Goal: Information Seeking & Learning: Learn about a topic

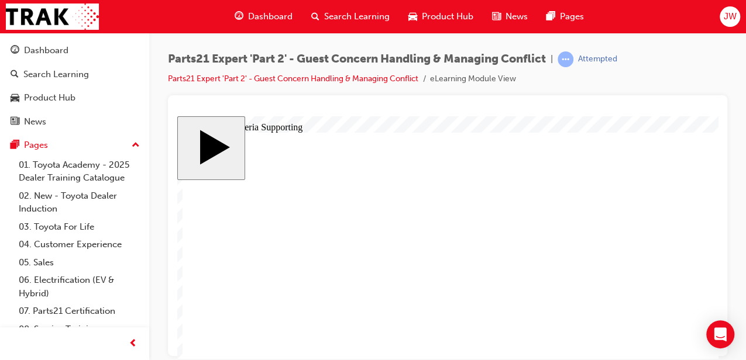
scroll to position [96, 0]
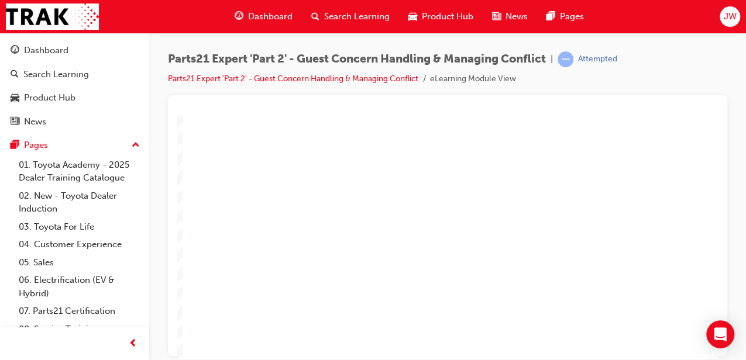
click at [668, 92] on div "Parts21 Expert 'Part 2' - Guest Concern Handling & Managing Conflict | Attempte…" at bounding box center [447, 73] width 559 height 44
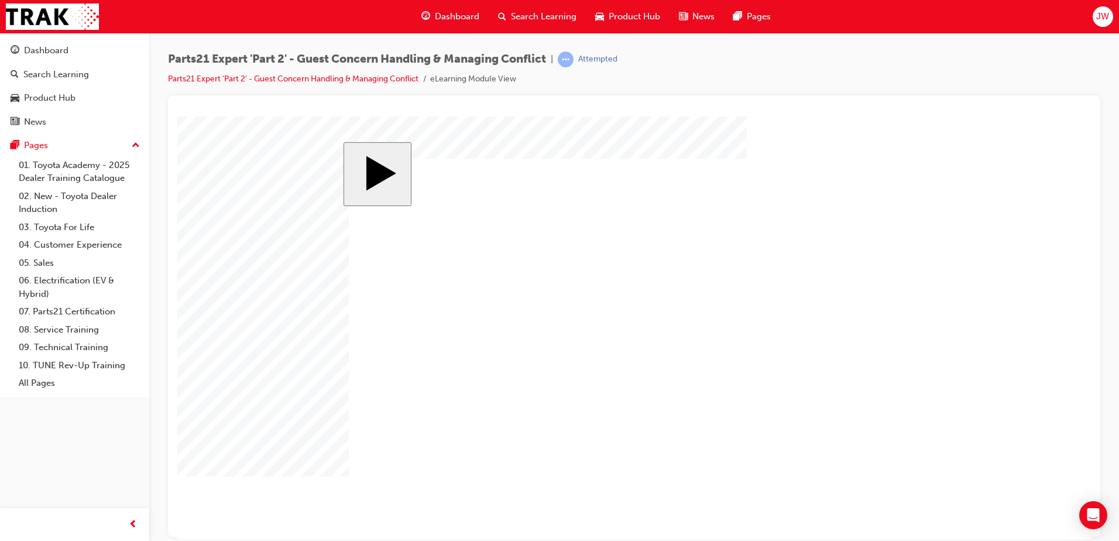
drag, startPoint x: 393, startPoint y: 415, endPoint x: 395, endPoint y: 421, distance: 6.1
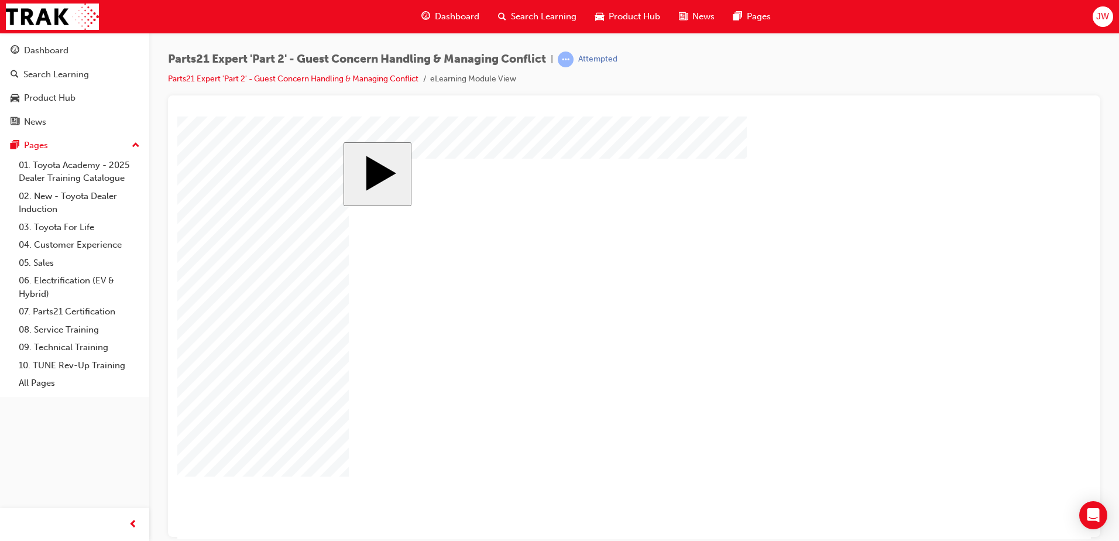
click at [344, 321] on div "slide: Parts 21 Group 1 Totals Add Each Column to Get the Totals Rectangular Ca…" at bounding box center [633, 327] width 581 height 371
drag, startPoint x: 899, startPoint y: 474, endPoint x: 872, endPoint y: 480, distance: 27.1
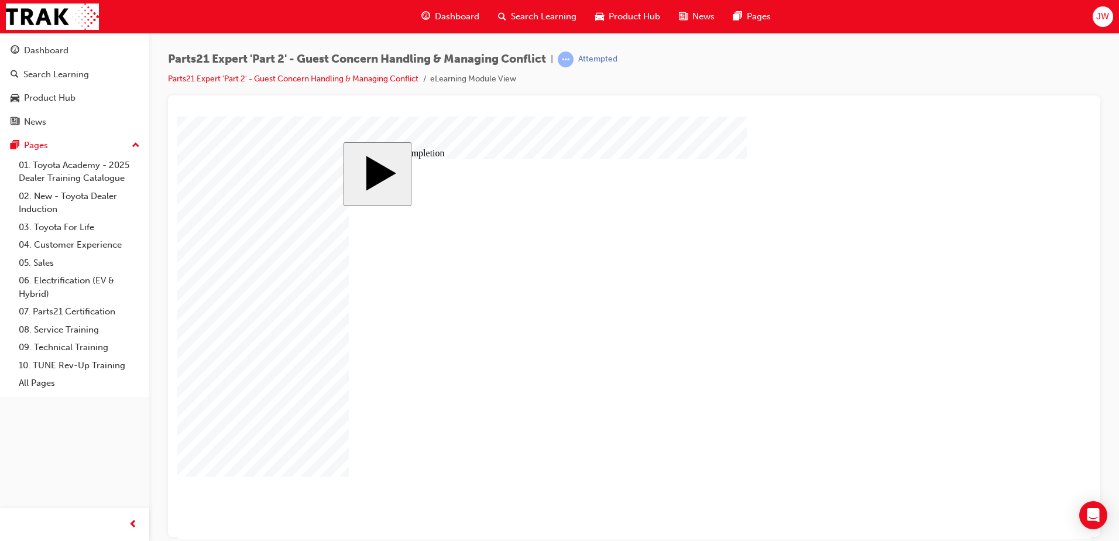
type input "1"
type input "16"
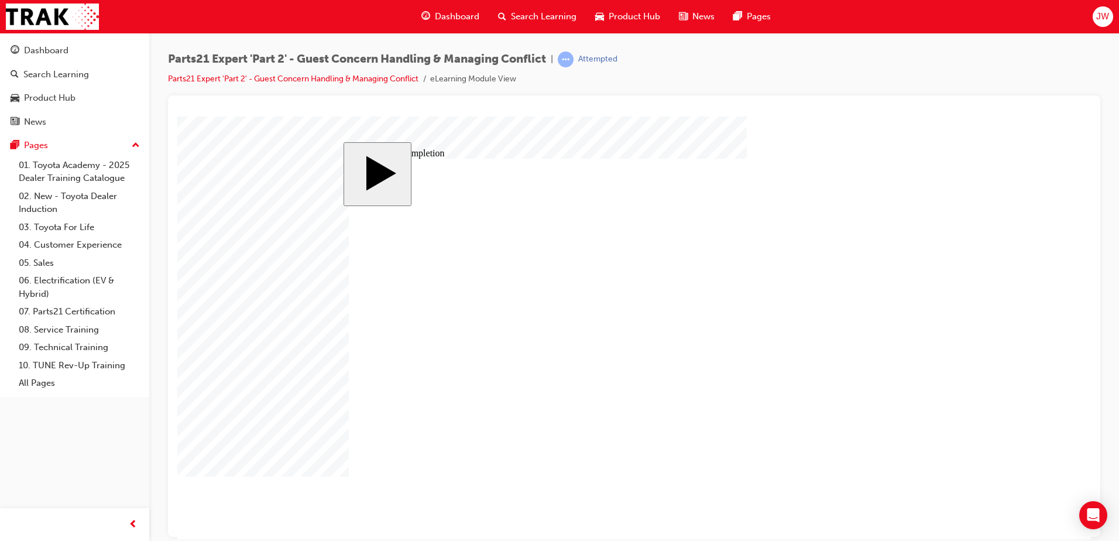
type input "4"
type input "1"
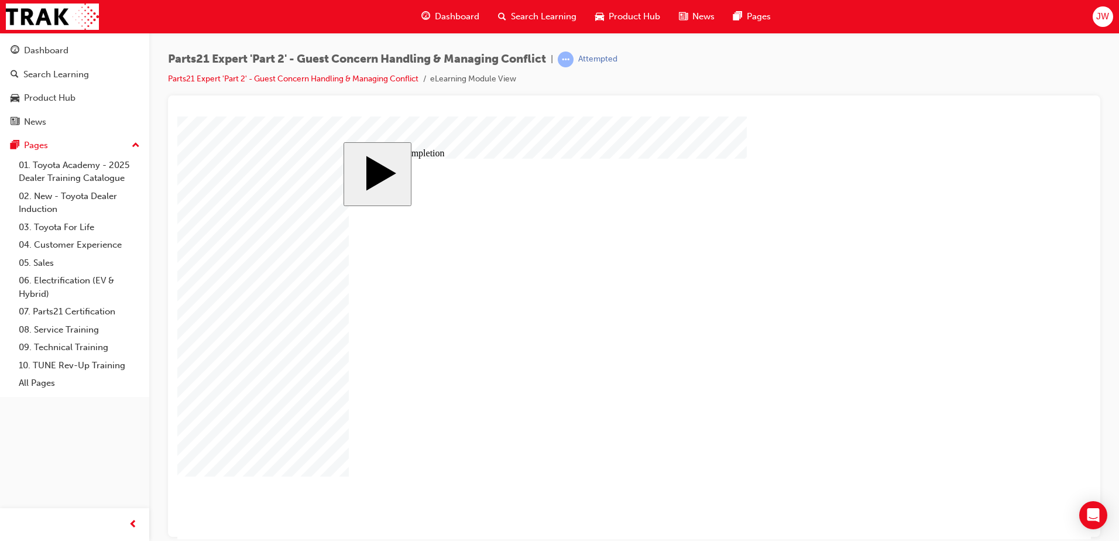
type input "12"
type input "4"
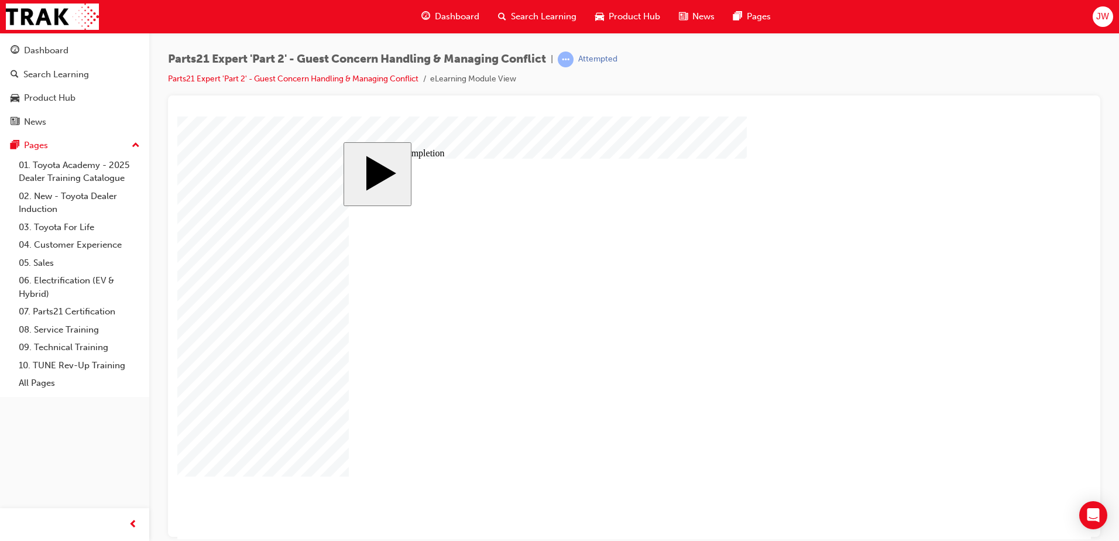
type input "4"
type input "1"
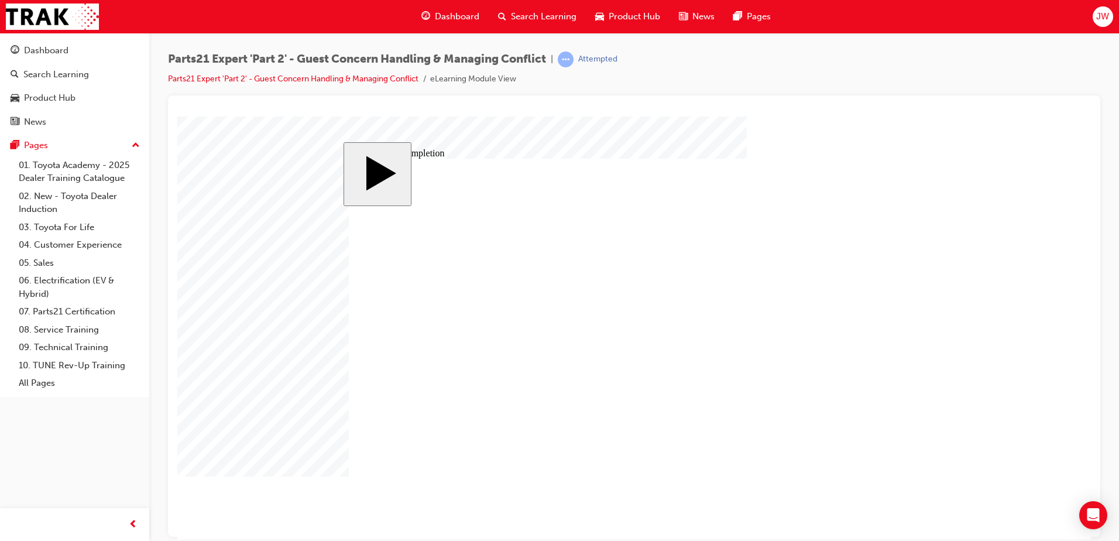
type input "16"
type input "2"
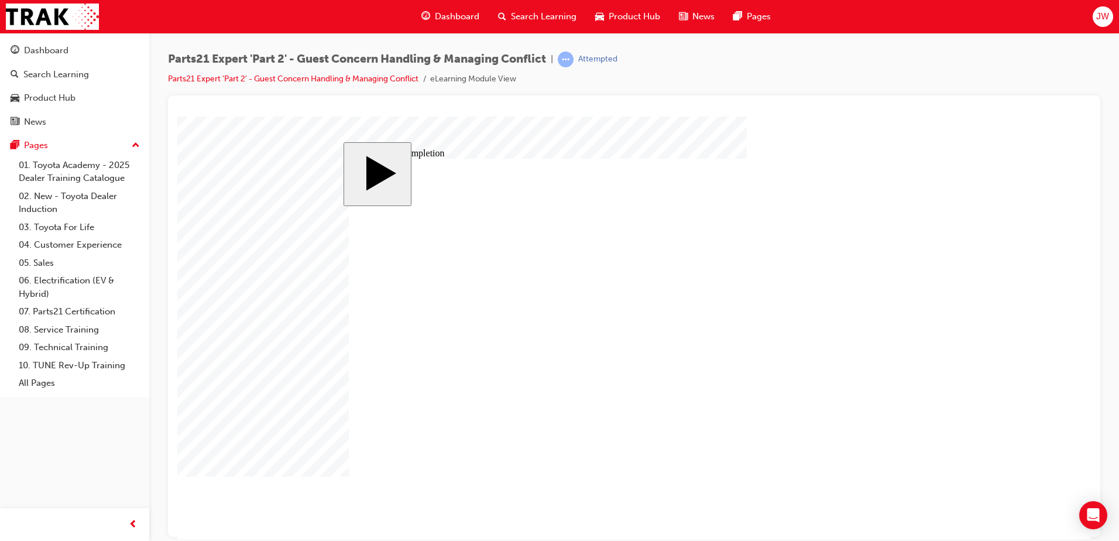
type input "2"
type input "25"
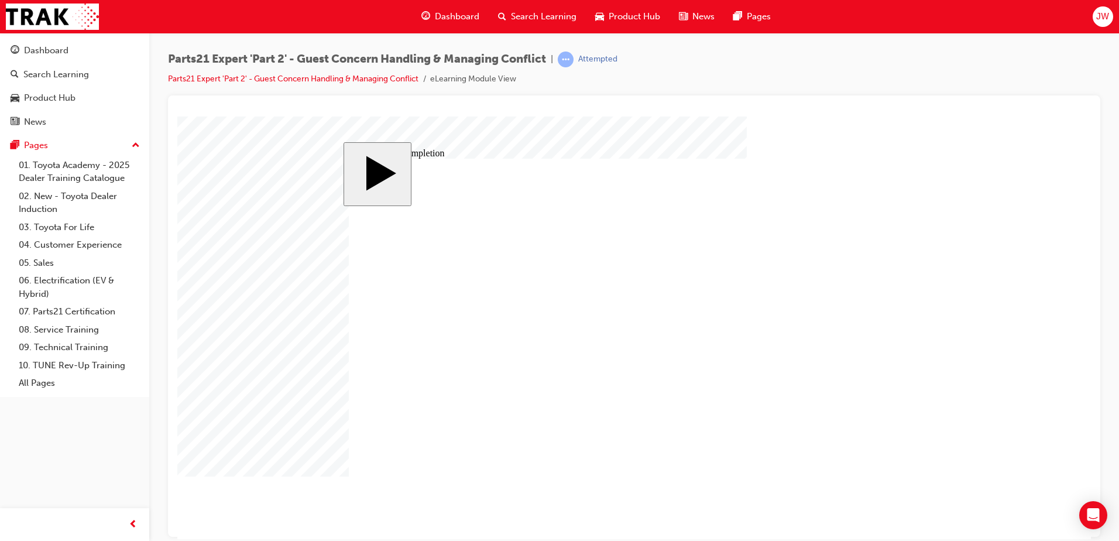
type input "4"
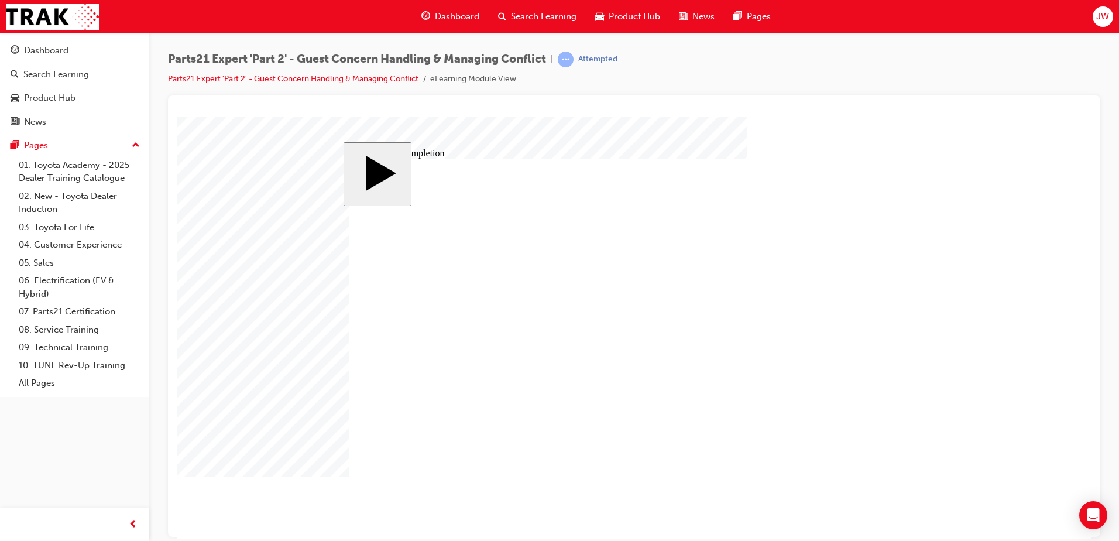
type input "1"
type input "16"
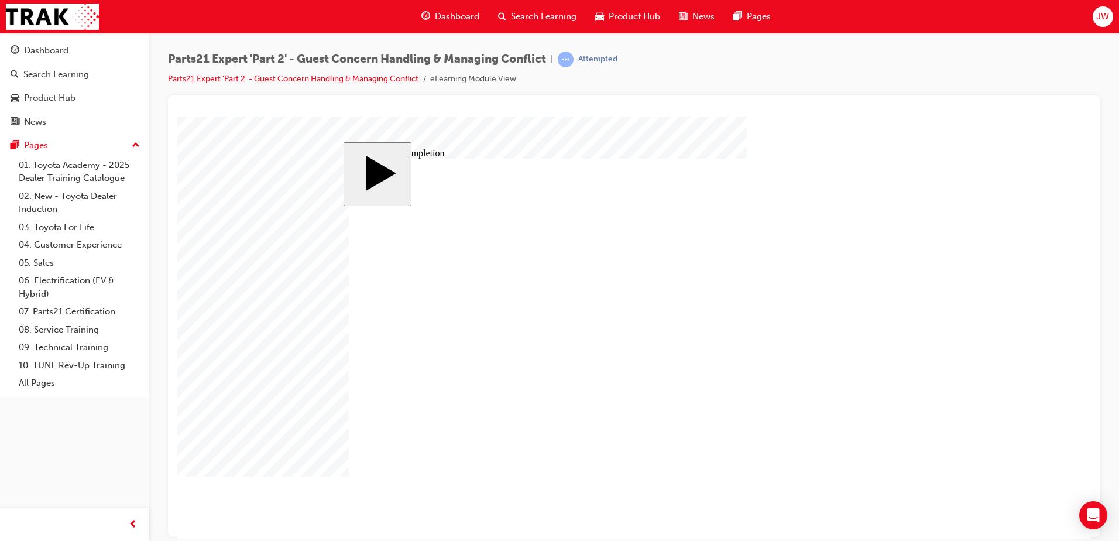
drag, startPoint x: 699, startPoint y: 383, endPoint x: 686, endPoint y: 384, distance: 12.3
type input "4"
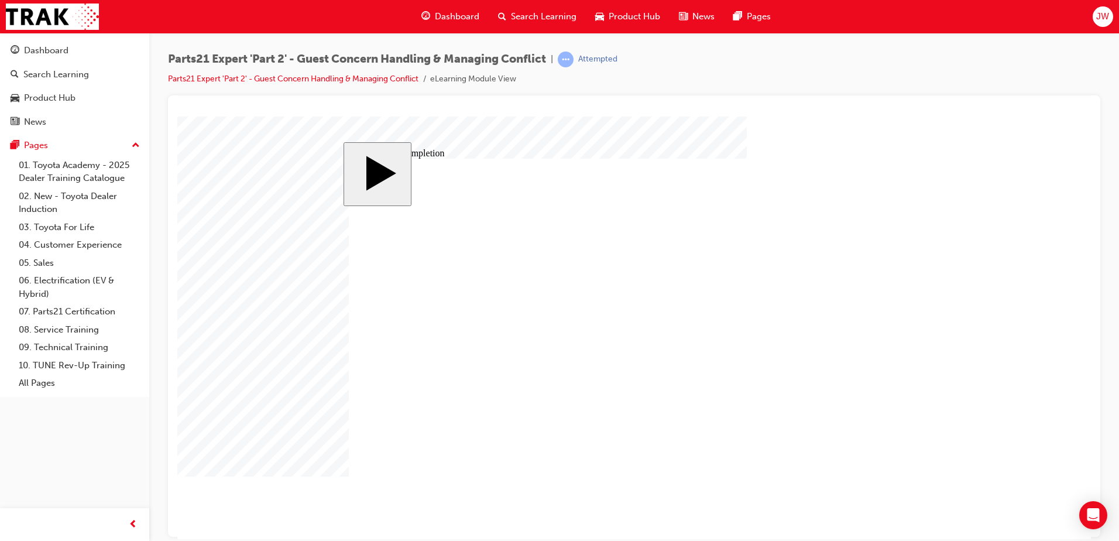
type input "2"
type input "25"
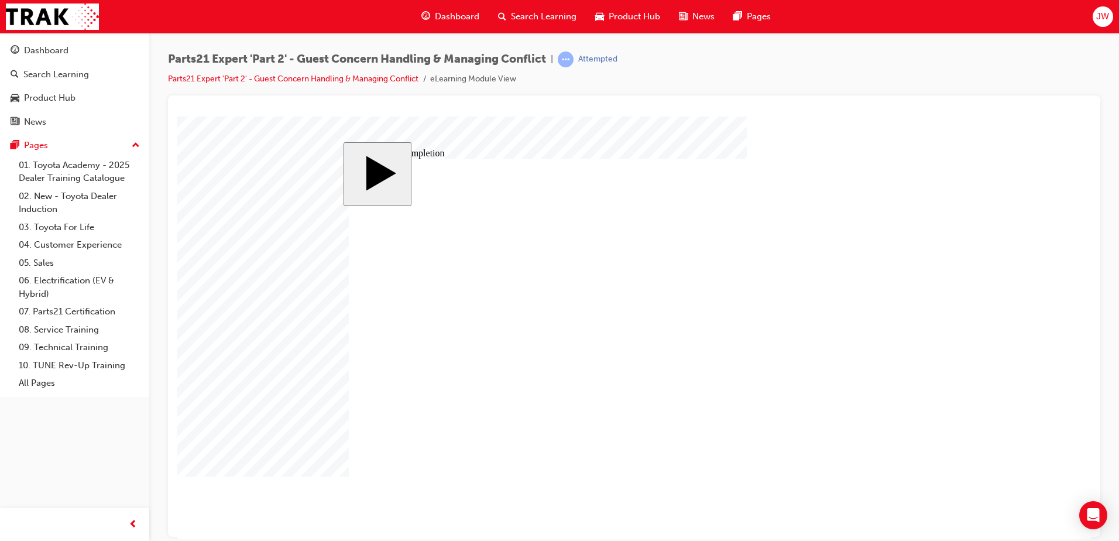
type input "25"
drag, startPoint x: 687, startPoint y: 392, endPoint x: 696, endPoint y: 393, distance: 9.4
type input "1"
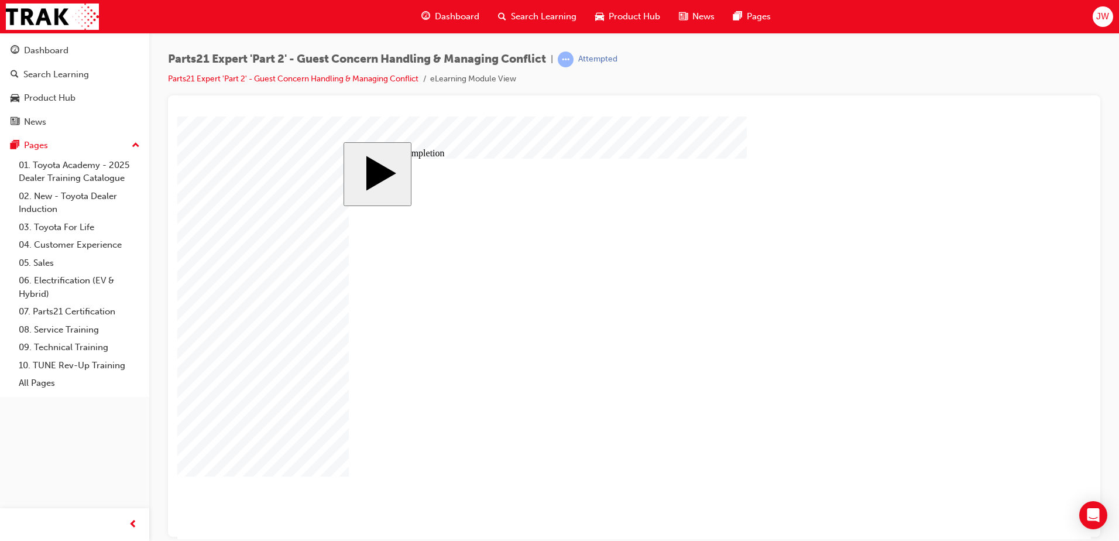
type input "10"
type input "100"
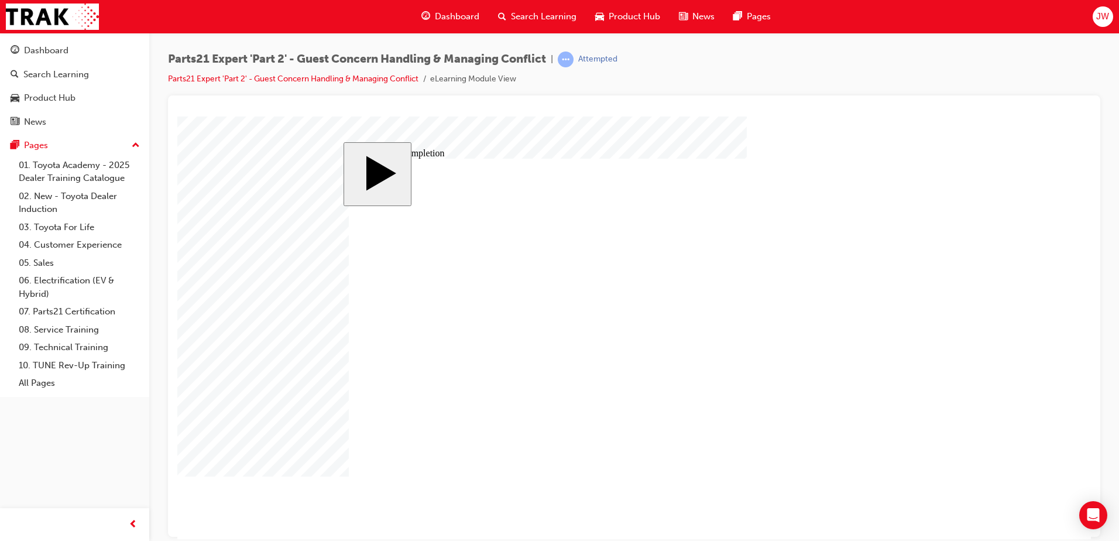
type input "4"
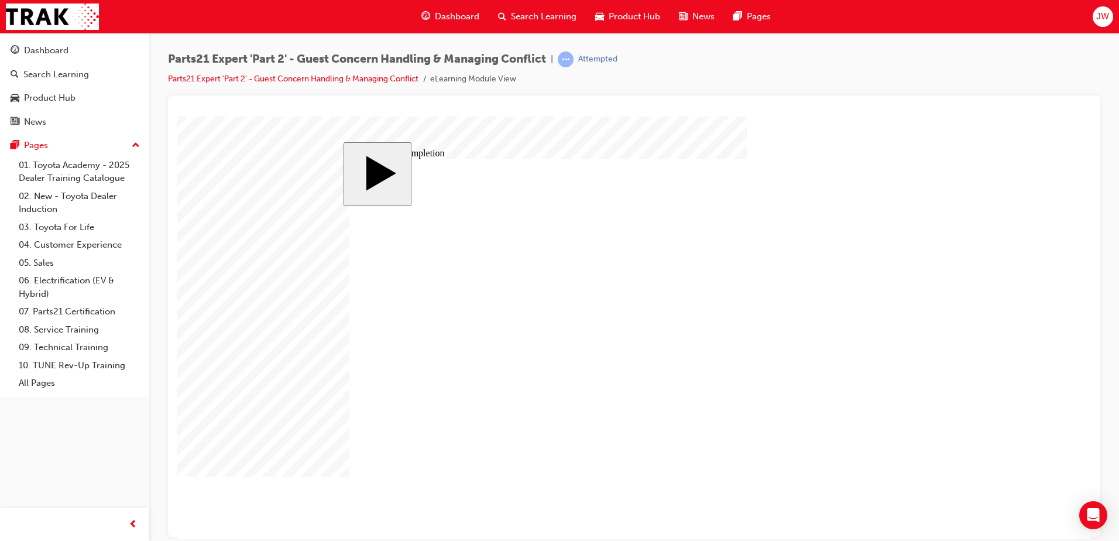
type input "1"
type input "16"
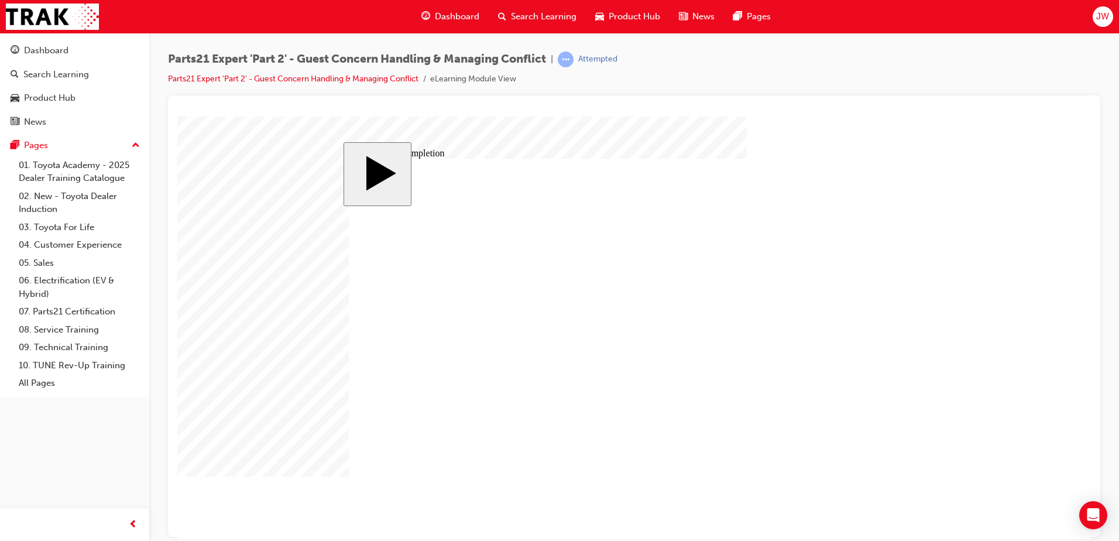
type input "16"
type input "2"
type input "25"
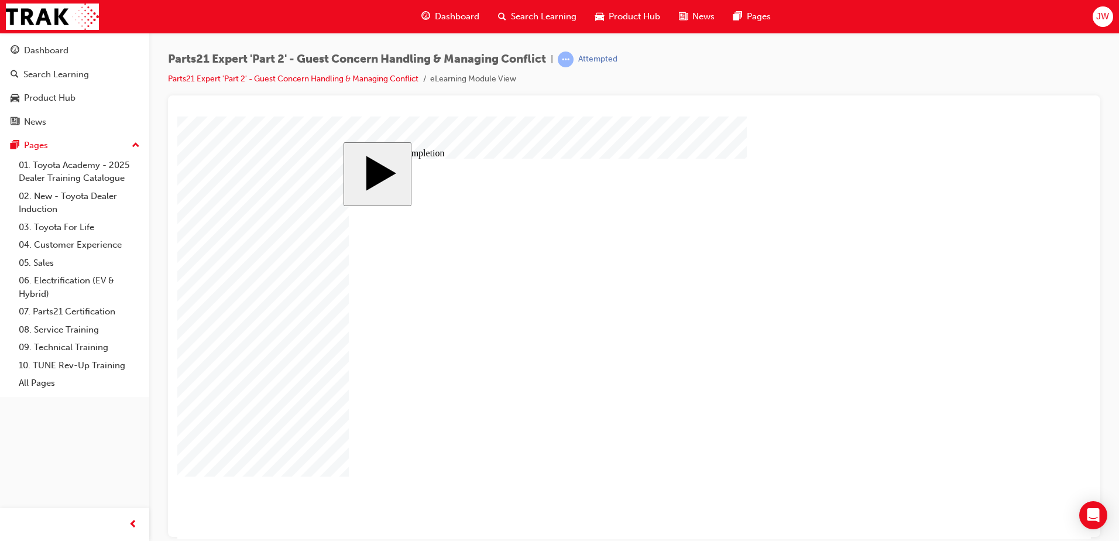
type input "25"
drag, startPoint x: 769, startPoint y: 448, endPoint x: 795, endPoint y: 462, distance: 29.8
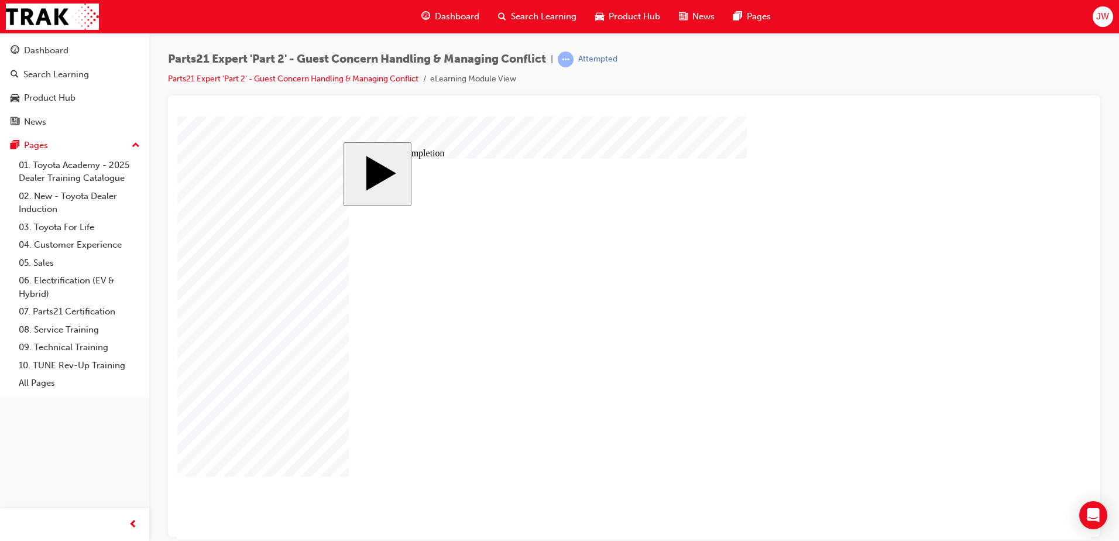
type input "16"
type input "4"
type input "12"
type input "4"
type input "100"
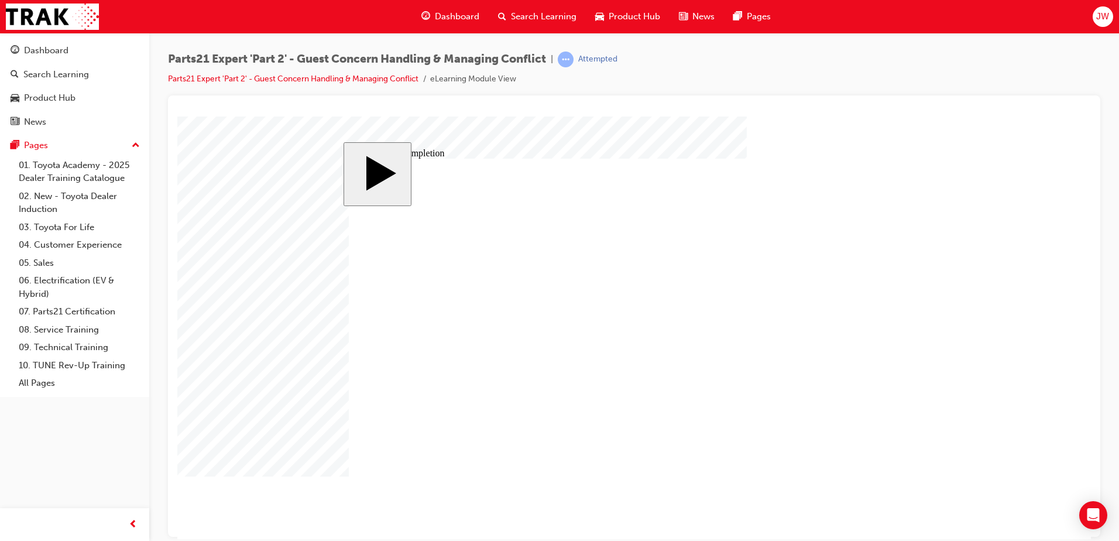
type input "4"
type input "16"
type input "25"
type input "4"
type input "16"
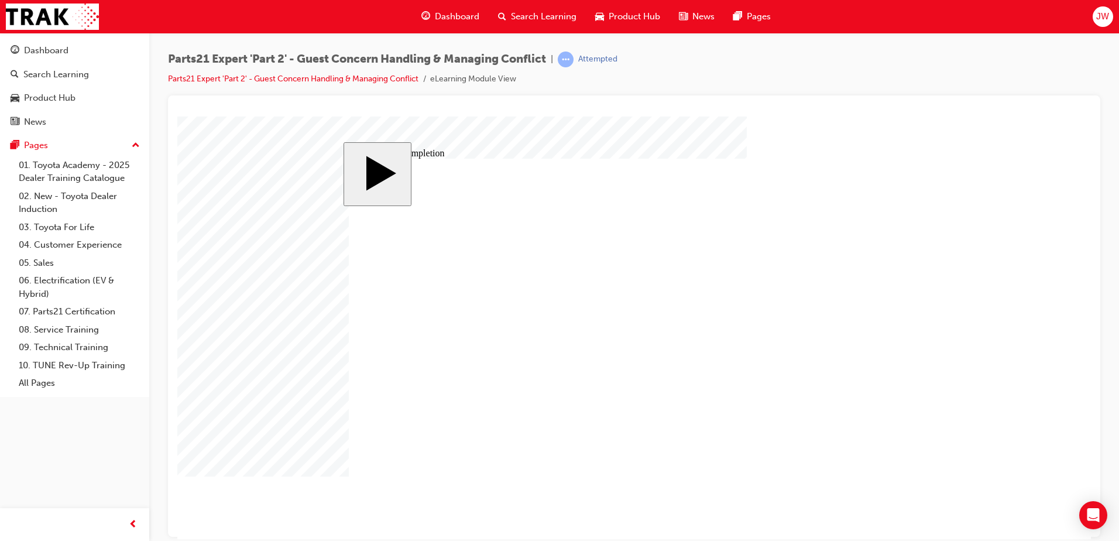
type input "25"
type input "16"
type input "4"
type input "12"
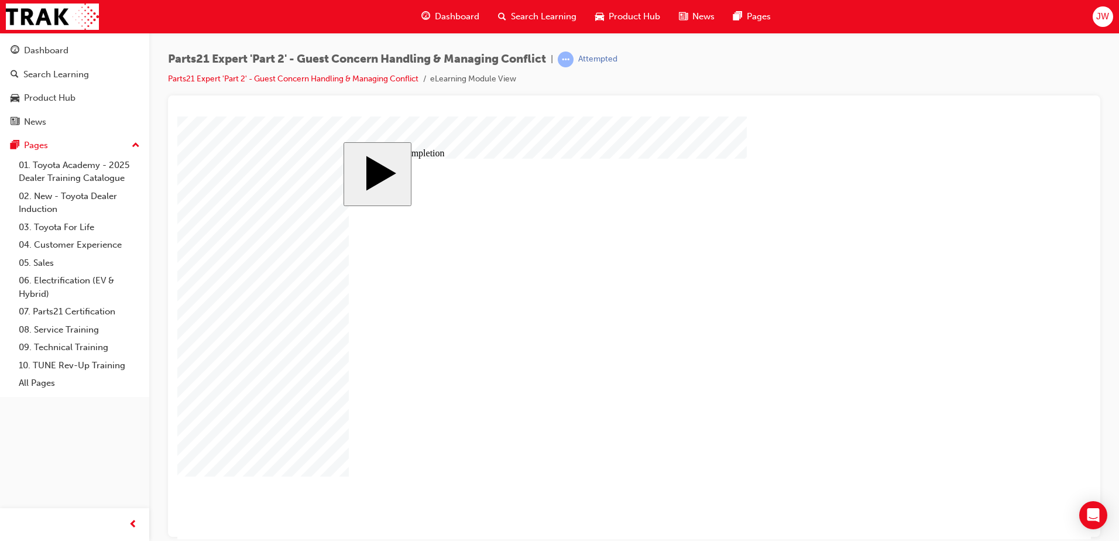
type input "4"
type input "100"
type input "4"
type input "16"
type input "25"
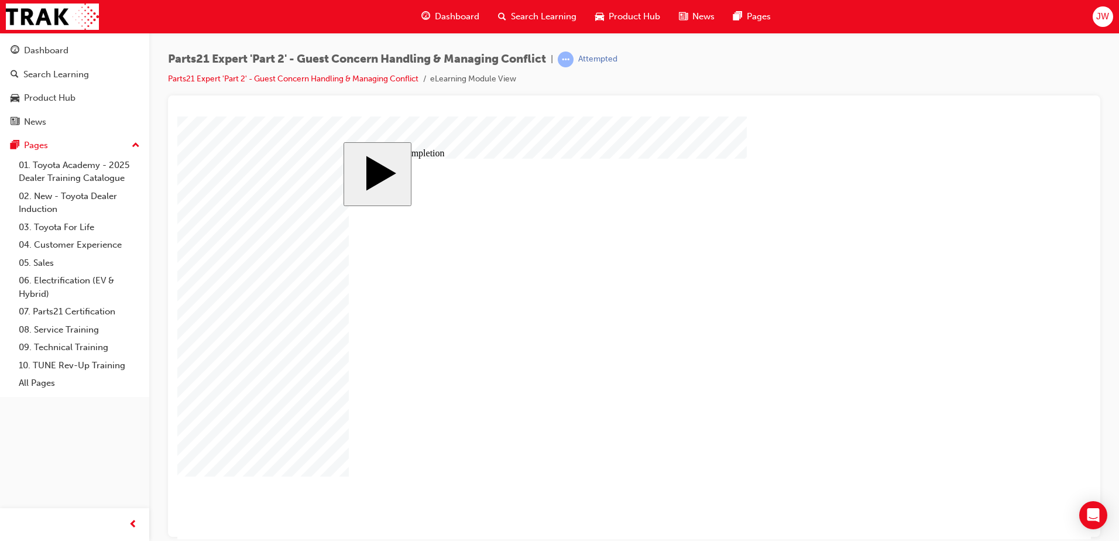
type input "4"
type input "16"
drag, startPoint x: 692, startPoint y: 404, endPoint x: 702, endPoint y: 405, distance: 10.6
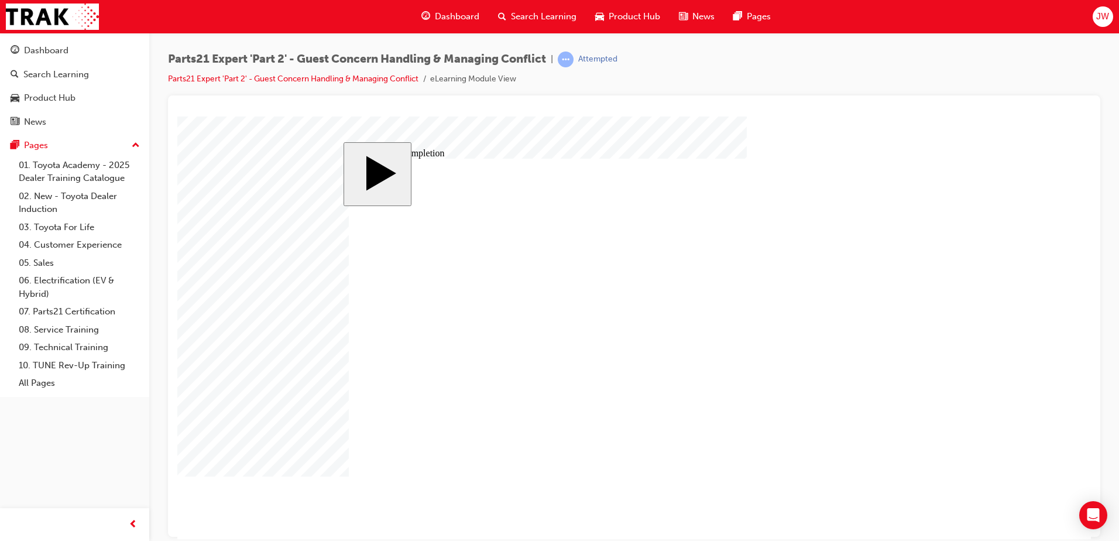
drag, startPoint x: 699, startPoint y: 421, endPoint x: 672, endPoint y: 421, distance: 26.9
type input "2"
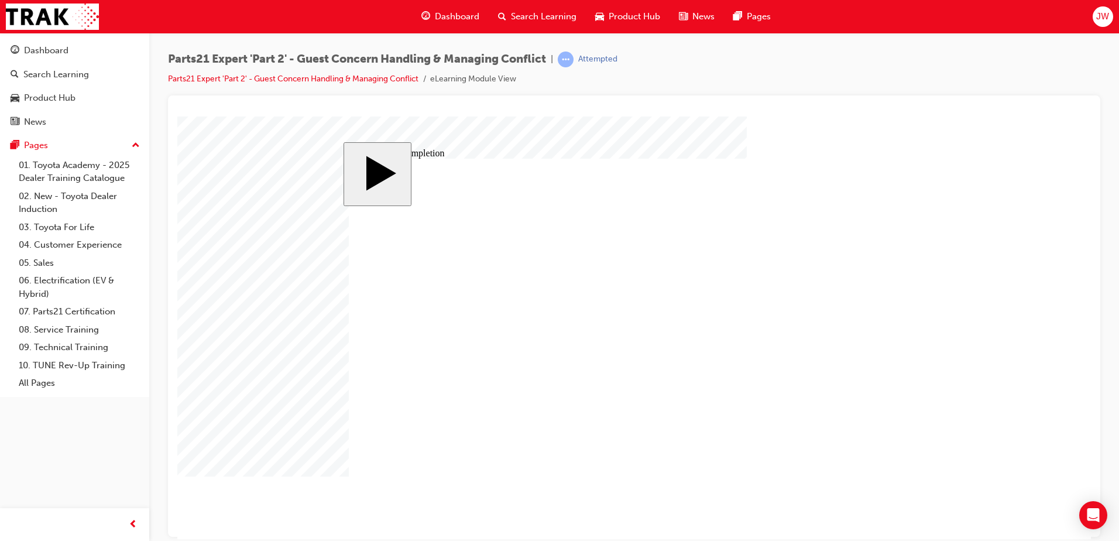
type input "2"
drag, startPoint x: 670, startPoint y: 439, endPoint x: 645, endPoint y: 439, distance: 24.6
drag, startPoint x: 687, startPoint y: 433, endPoint x: 651, endPoint y: 432, distance: 36.3
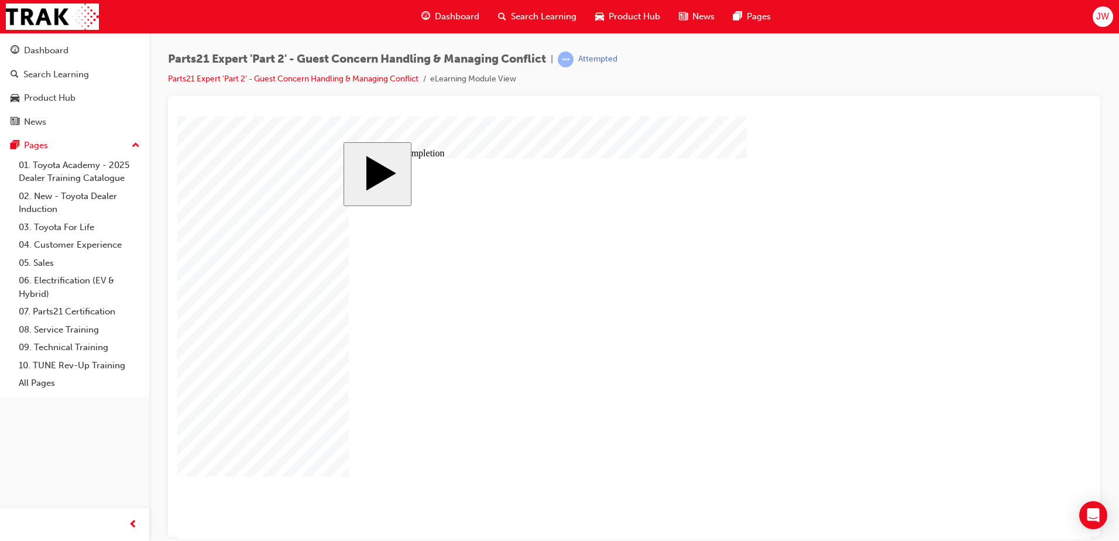
drag, startPoint x: 697, startPoint y: 422, endPoint x: 665, endPoint y: 422, distance: 31.6
drag, startPoint x: 680, startPoint y: 409, endPoint x: 651, endPoint y: 414, distance: 29.0
drag, startPoint x: 697, startPoint y: 401, endPoint x: 646, endPoint y: 405, distance: 51.1
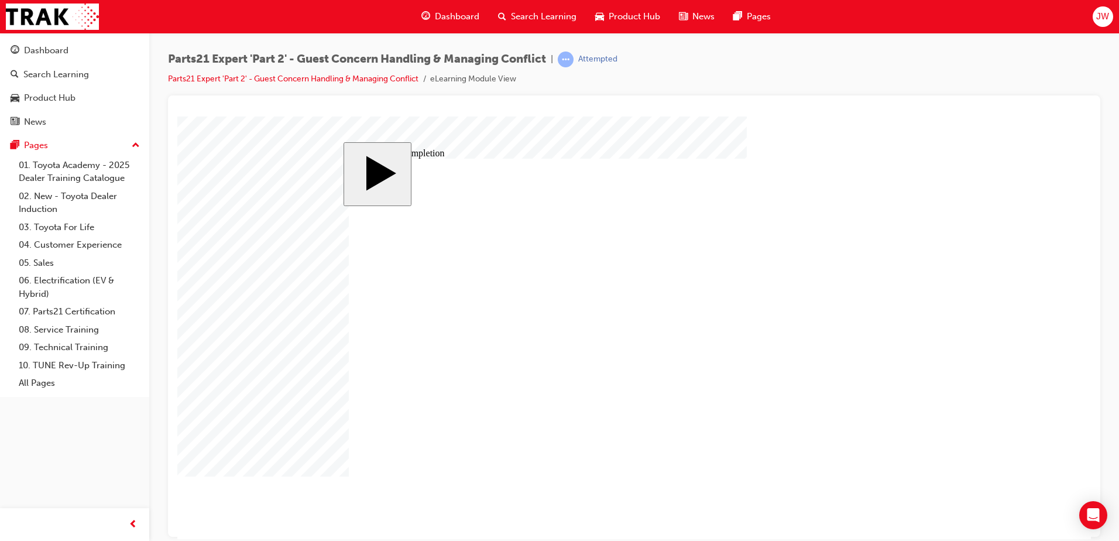
drag, startPoint x: 686, startPoint y: 393, endPoint x: 710, endPoint y: 396, distance: 24.8
drag, startPoint x: 697, startPoint y: 393, endPoint x: 670, endPoint y: 393, distance: 27.5
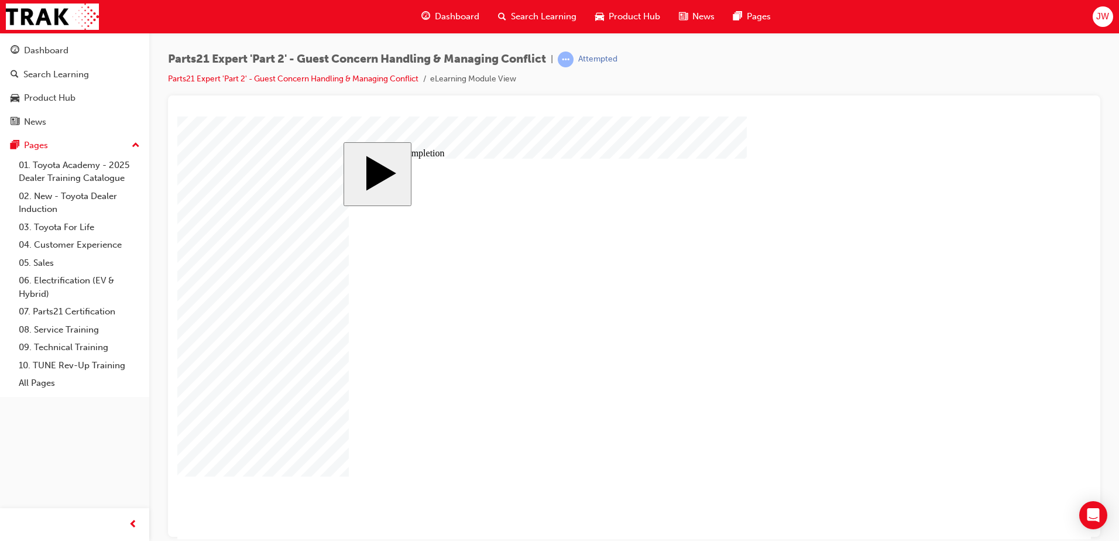
drag, startPoint x: 690, startPoint y: 381, endPoint x: 713, endPoint y: 381, distance: 23.4
type input "1"
type input "16"
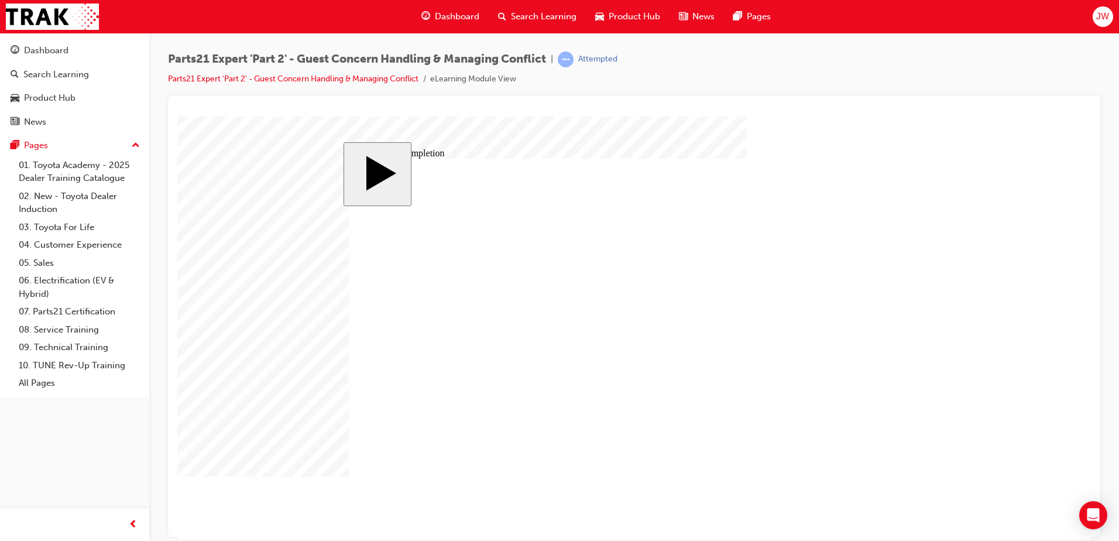
type input "16"
type input "2"
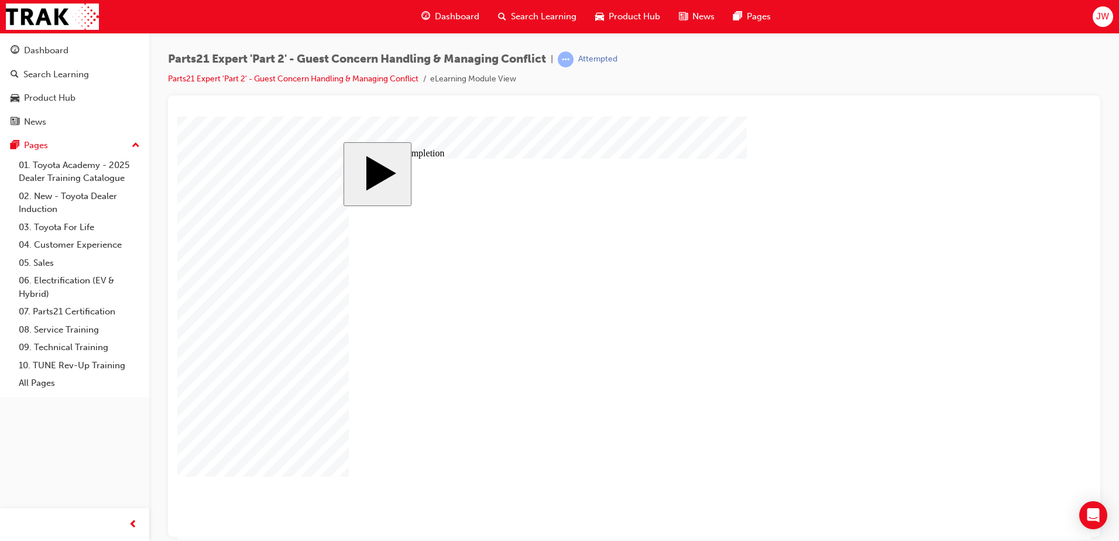
type input "2"
type input "25"
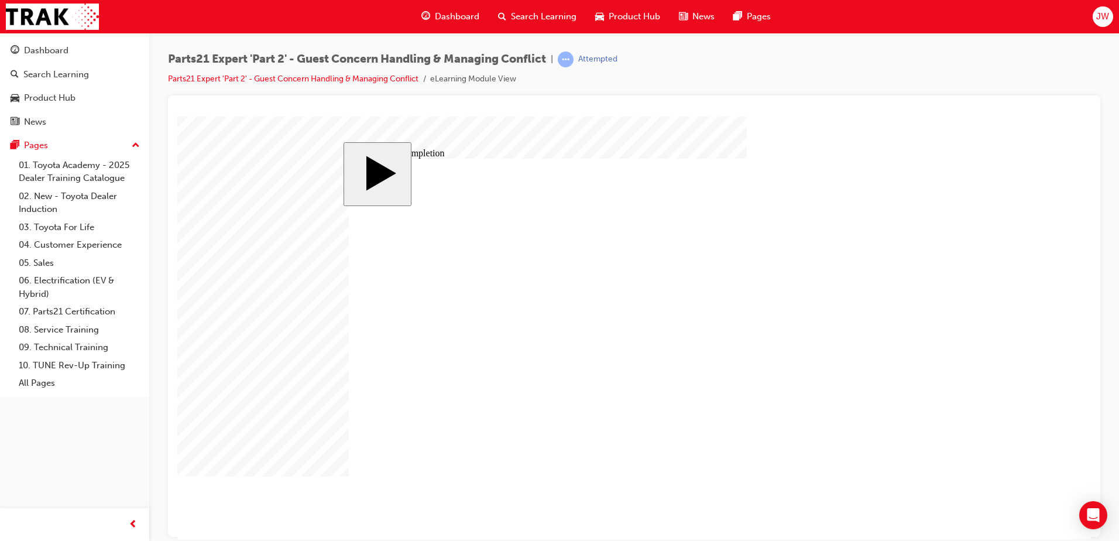
type input "4"
type input "1"
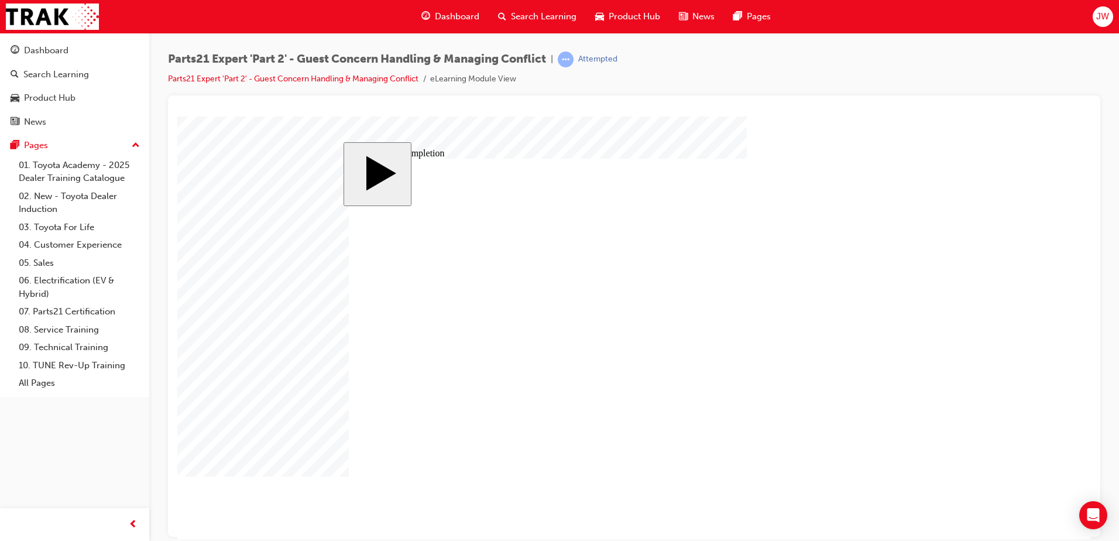
type input "1"
type input "16"
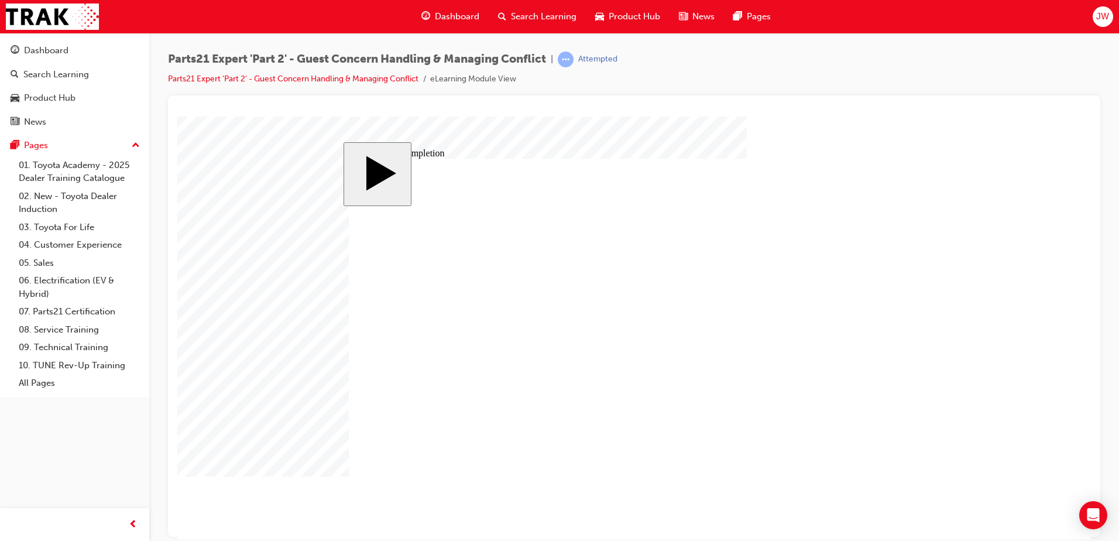
type input "2"
type input "25"
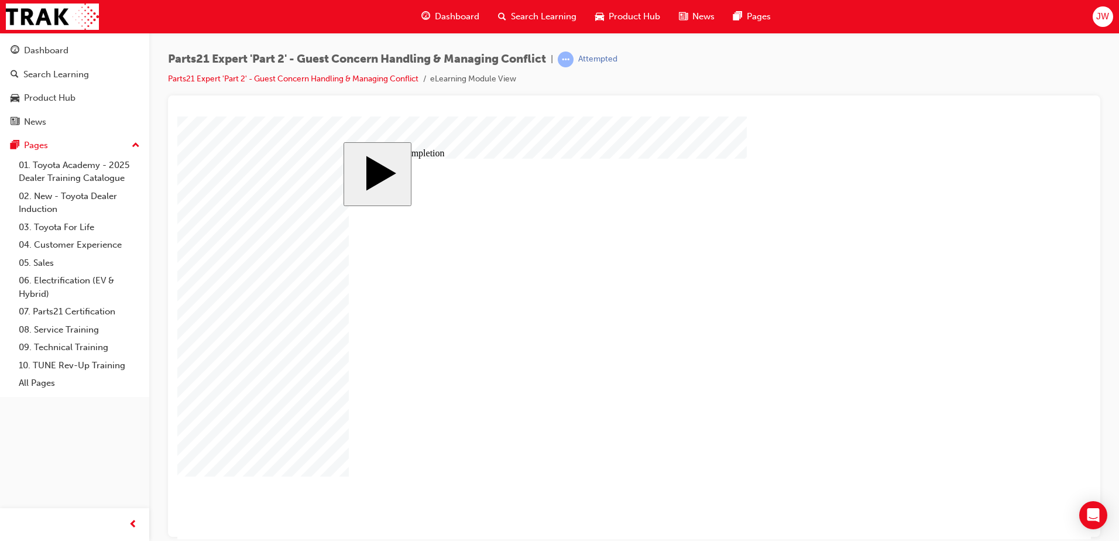
type input "4"
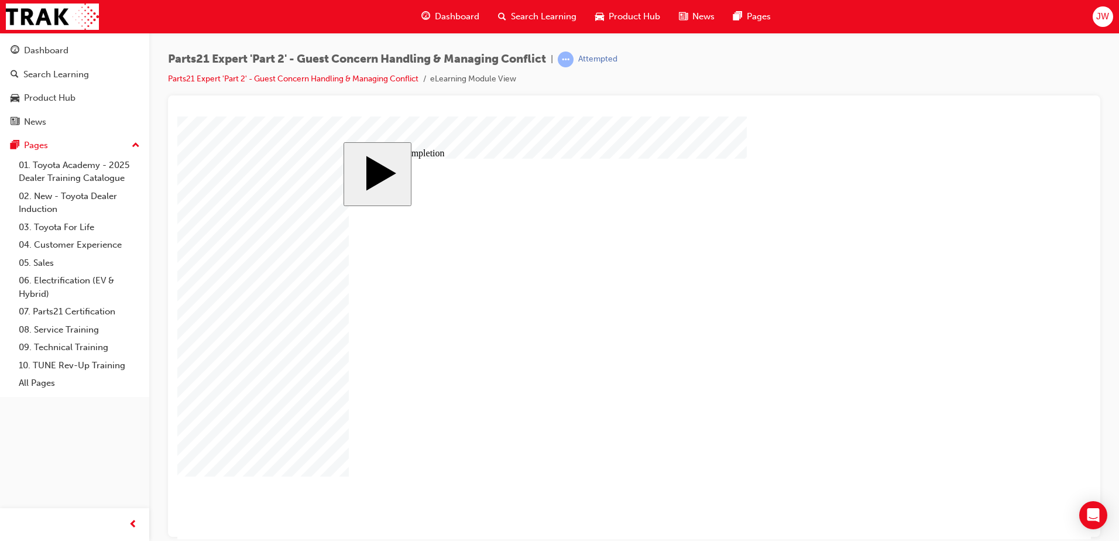
type input "1"
type input "16"
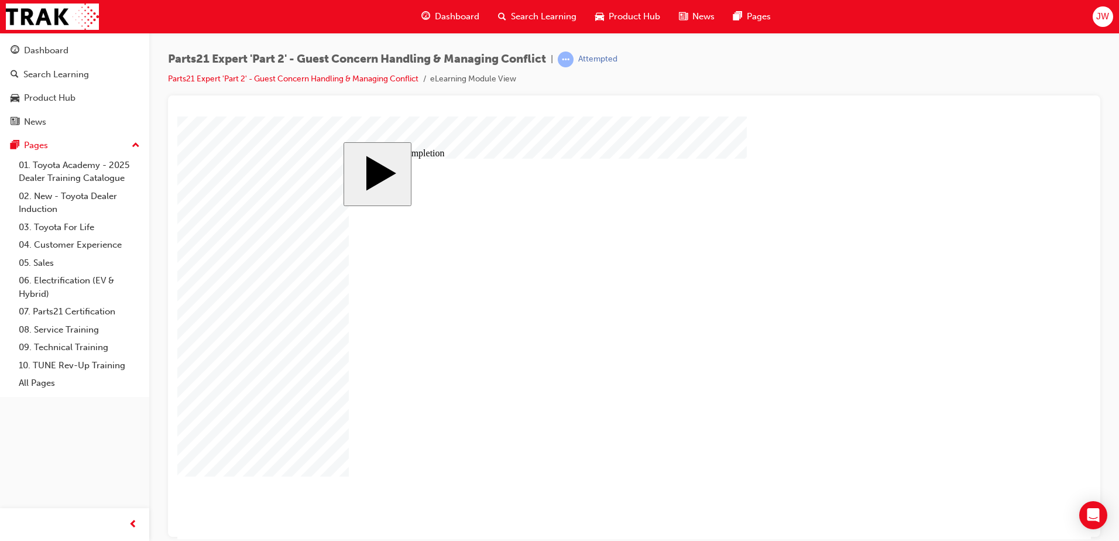
type input "2"
type input "25"
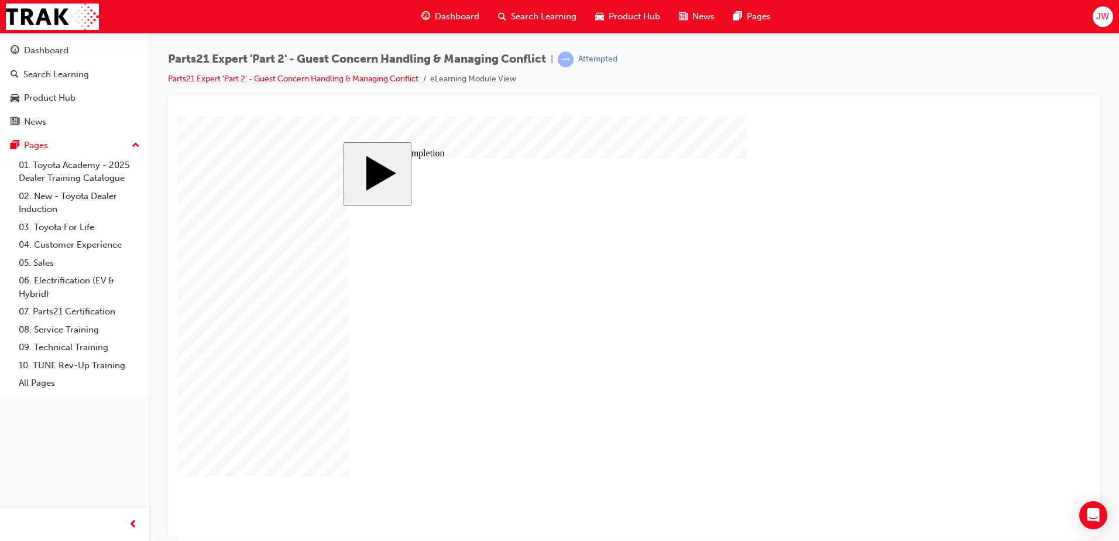
type input "25"
type input "16"
type input "4"
type input "12"
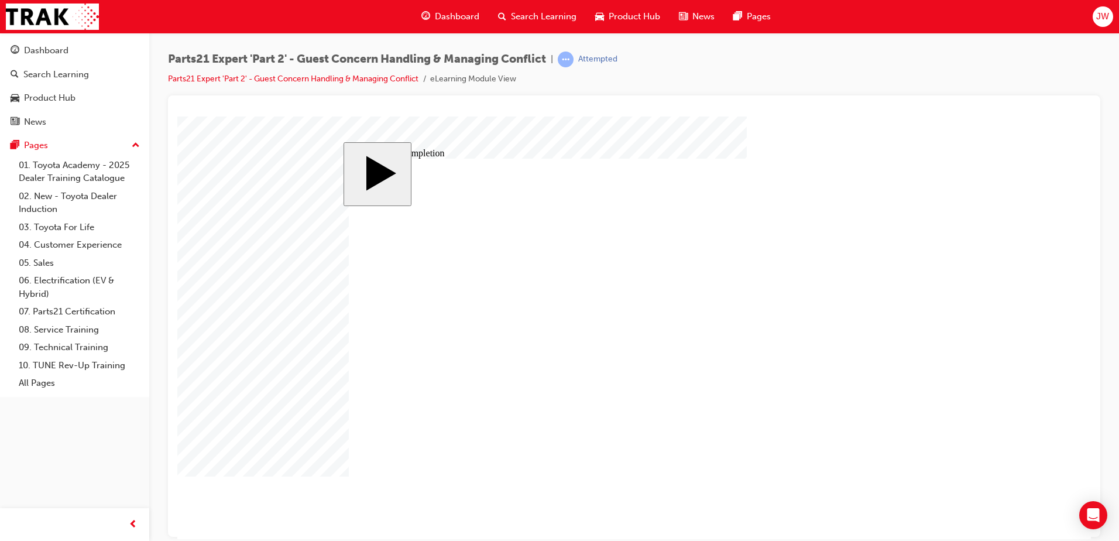
type input "4"
type input "25"
type input "4"
type input "16"
type input "25"
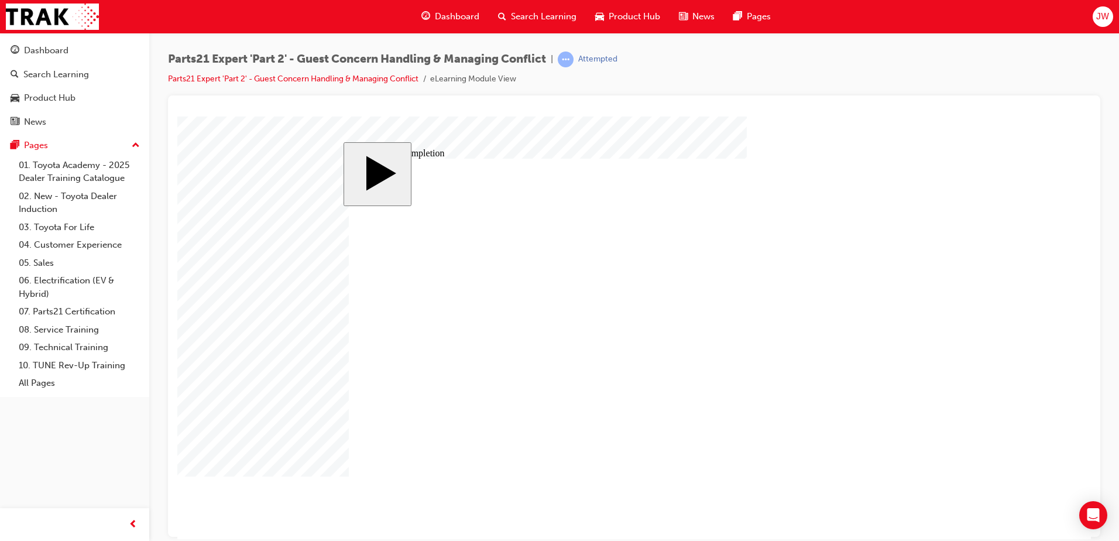
type input "4"
type input "16"
type input "25"
type input "16"
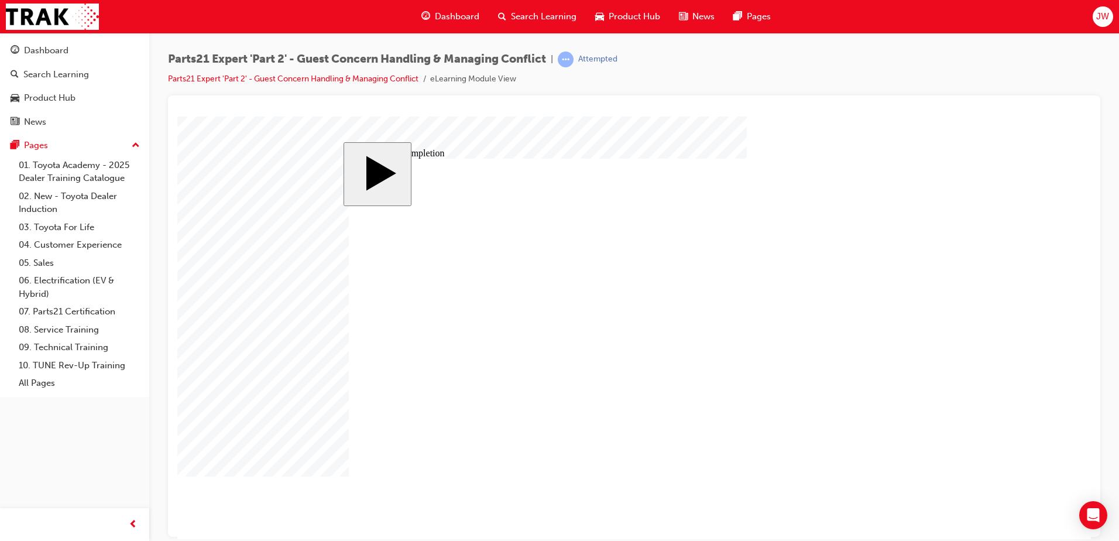
type input "4"
type input "12"
type input "4"
type input "25"
type input "4"
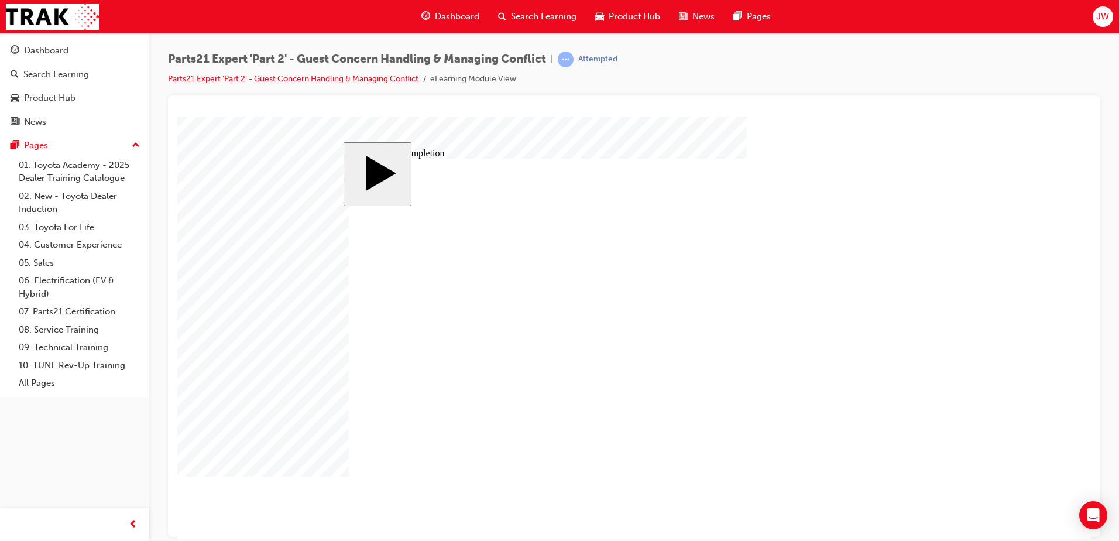
type input "16"
type input "25"
type input "4"
type input "16"
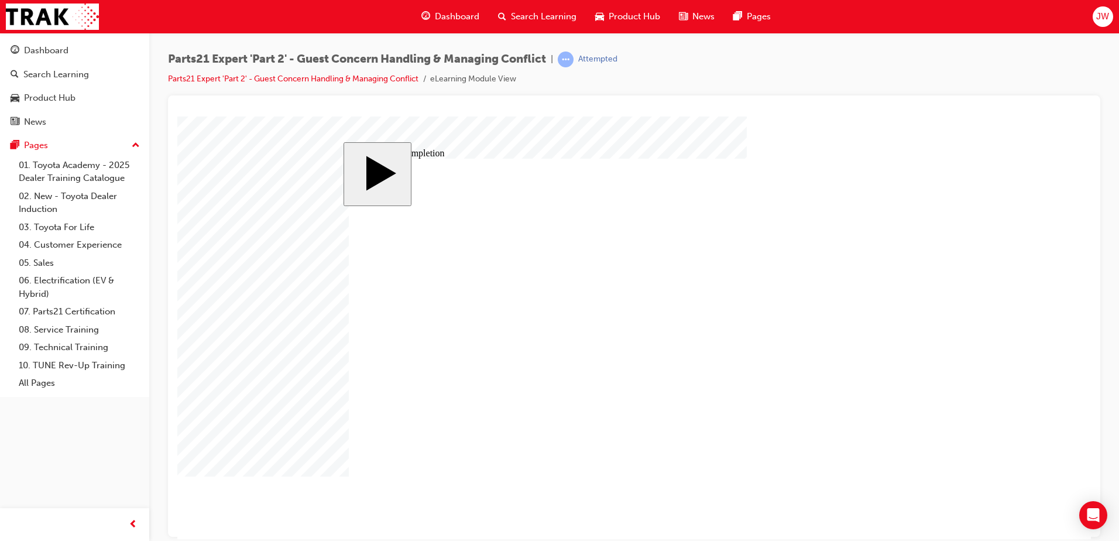
drag, startPoint x: 701, startPoint y: 447, endPoint x: 653, endPoint y: 446, distance: 48.6
type input "2"
drag, startPoint x: 672, startPoint y: 439, endPoint x: 611, endPoint y: 440, distance: 60.3
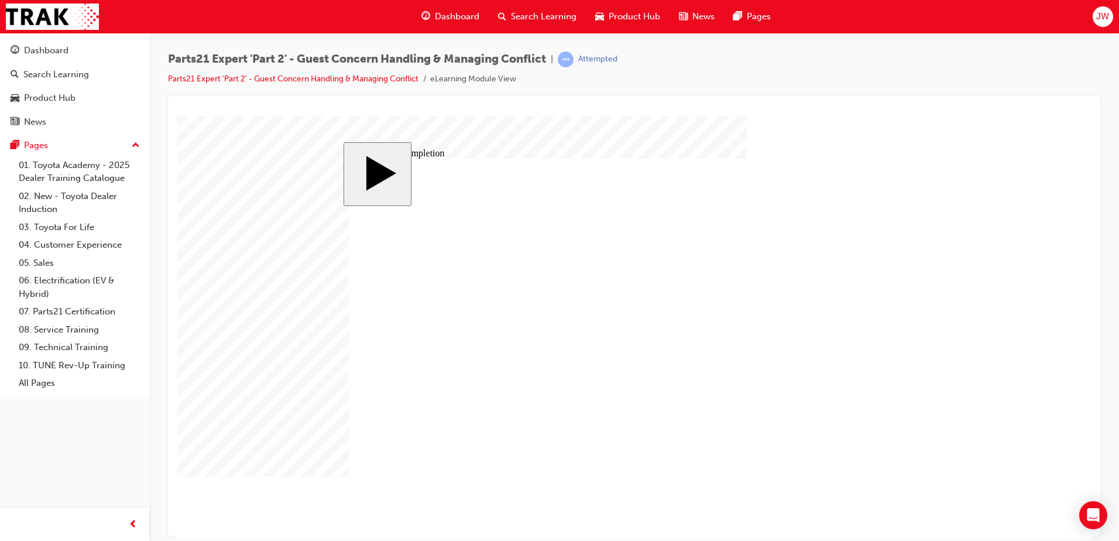
type input "1"
drag, startPoint x: 688, startPoint y: 429, endPoint x: 660, endPoint y: 430, distance: 28.1
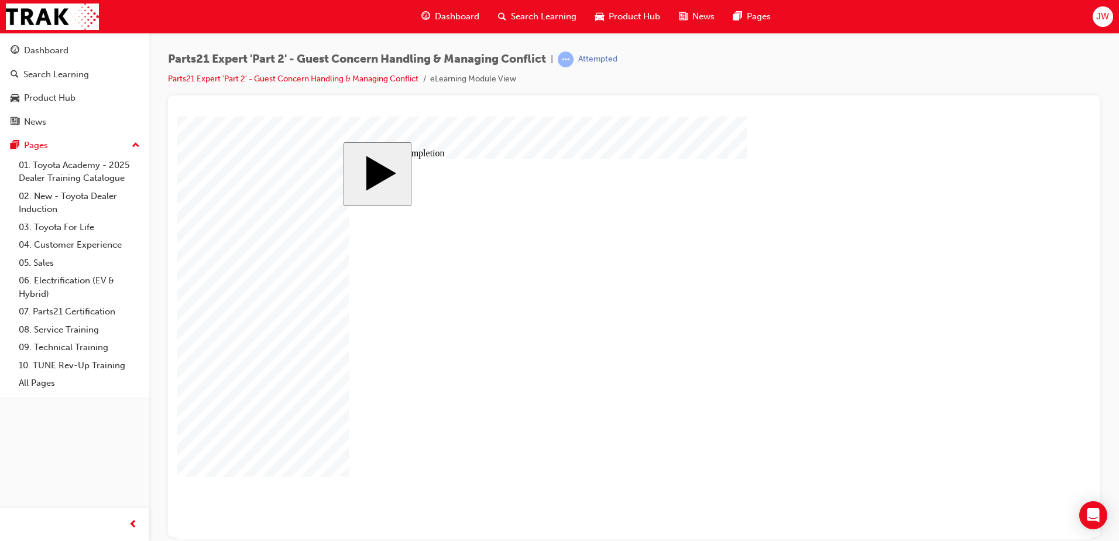
drag, startPoint x: 701, startPoint y: 419, endPoint x: 639, endPoint y: 417, distance: 62.1
drag, startPoint x: 683, startPoint y: 411, endPoint x: 617, endPoint y: 411, distance: 65.5
drag, startPoint x: 700, startPoint y: 403, endPoint x: 591, endPoint y: 391, distance: 109.4
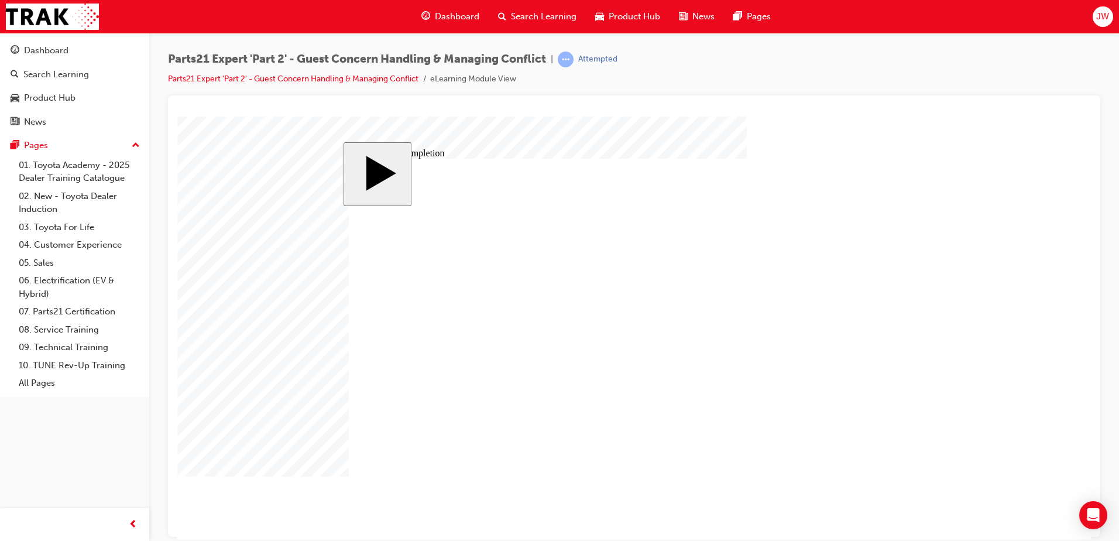
drag, startPoint x: 697, startPoint y: 390, endPoint x: 632, endPoint y: 388, distance: 65.0
drag, startPoint x: 697, startPoint y: 382, endPoint x: 645, endPoint y: 380, distance: 51.5
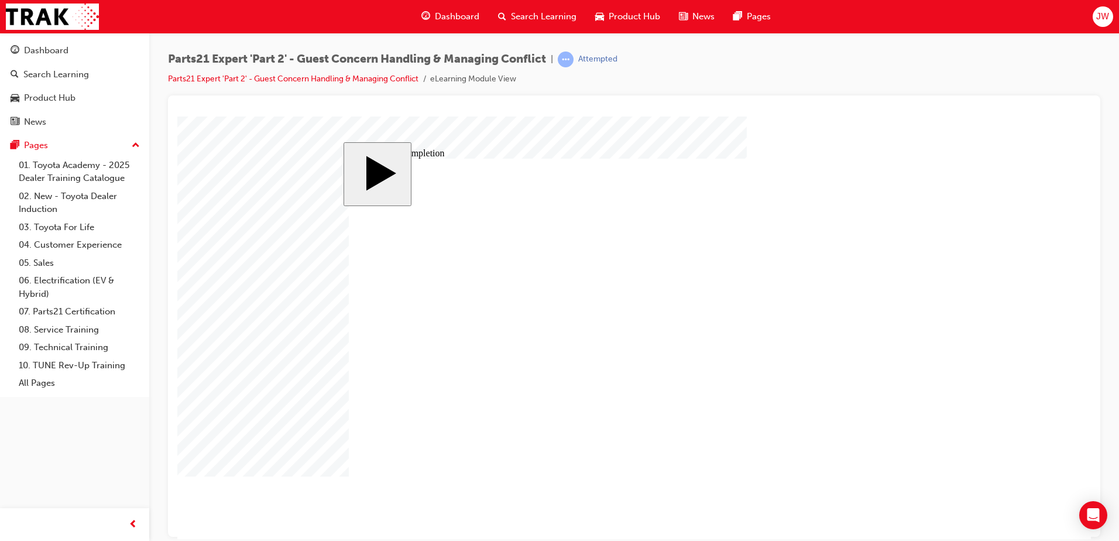
drag, startPoint x: 699, startPoint y: 373, endPoint x: 574, endPoint y: 336, distance: 130.1
type input "4"
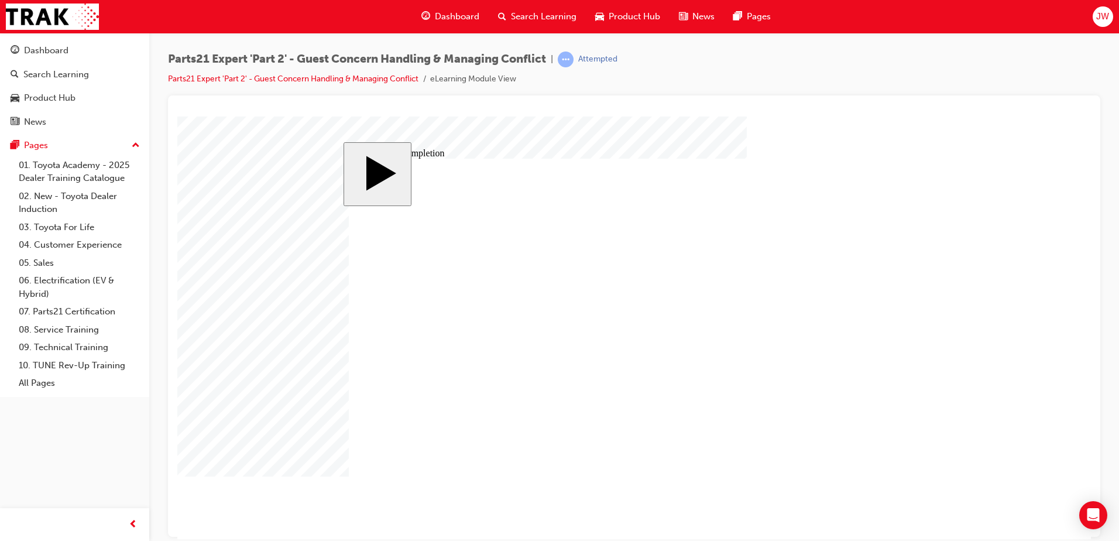
type input "5"
type input "8"
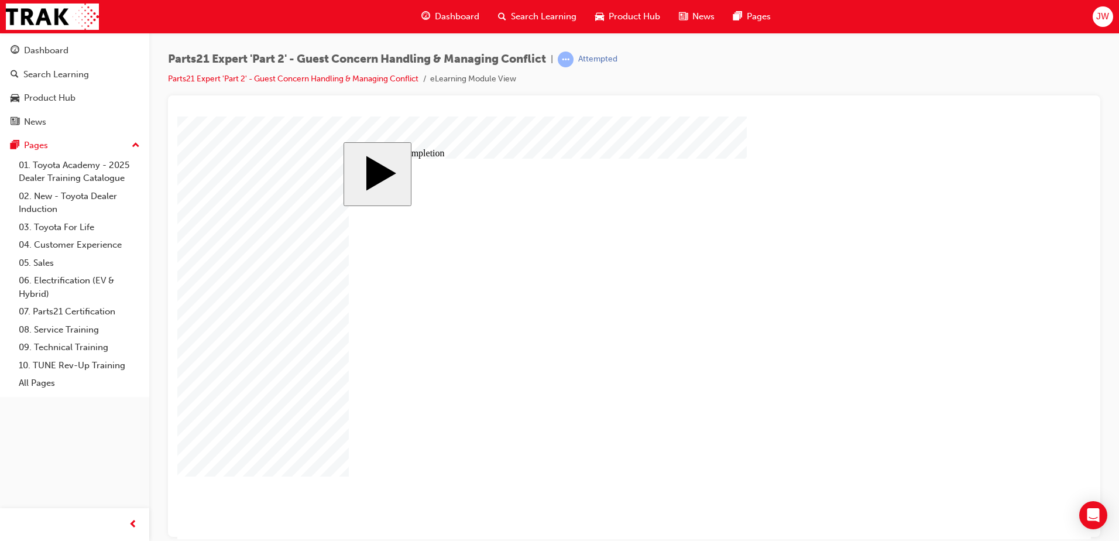
type input "8"
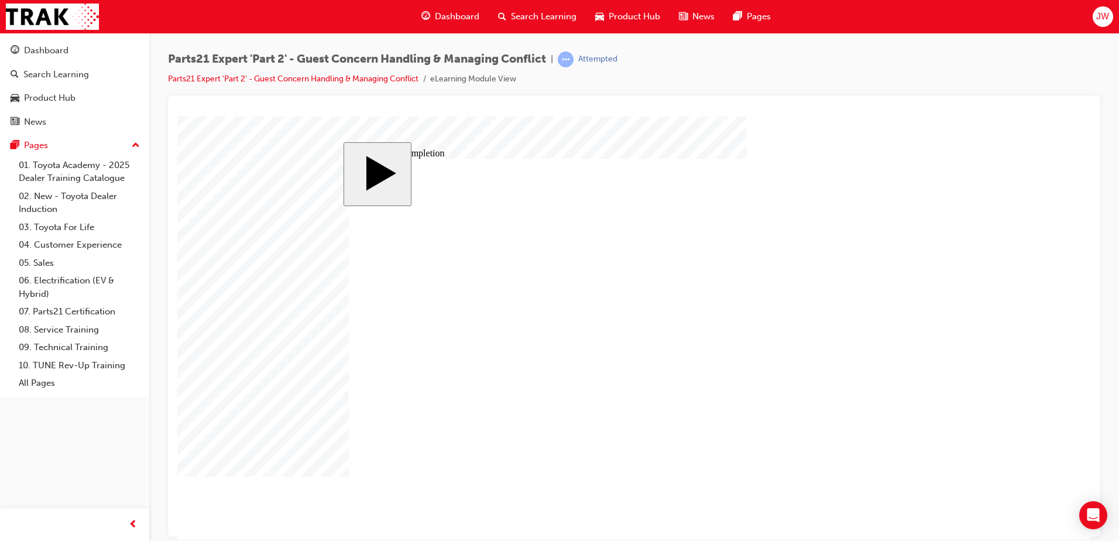
click at [745, 360] on body "slide: Course Completion Rectangle 1 Rectangle 2 That was incorrect, please try…" at bounding box center [633, 327] width 913 height 422
drag, startPoint x: 669, startPoint y: 442, endPoint x: 624, endPoint y: 436, distance: 45.4
drag, startPoint x: 693, startPoint y: 448, endPoint x: 707, endPoint y: 432, distance: 21.5
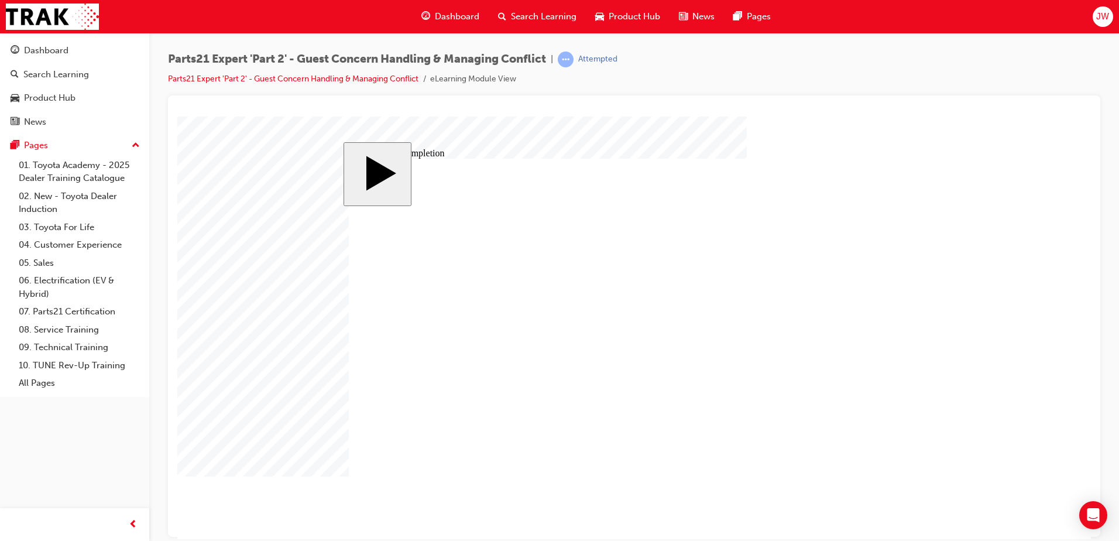
drag, startPoint x: 697, startPoint y: 375, endPoint x: 687, endPoint y: 376, distance: 9.4
drag, startPoint x: 698, startPoint y: 384, endPoint x: 669, endPoint y: 384, distance: 28.7
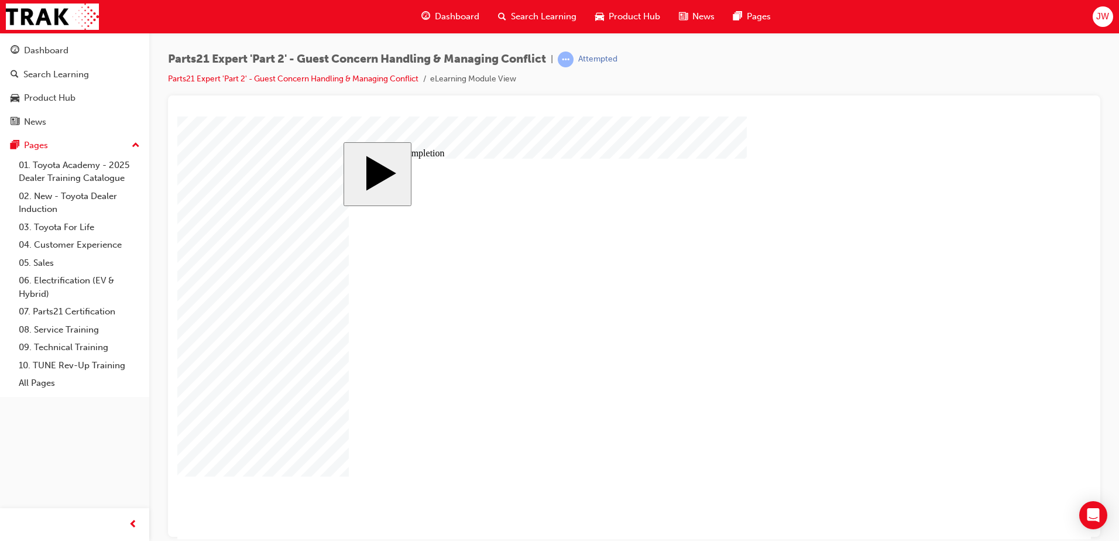
drag, startPoint x: 669, startPoint y: 440, endPoint x: 647, endPoint y: 440, distance: 21.6
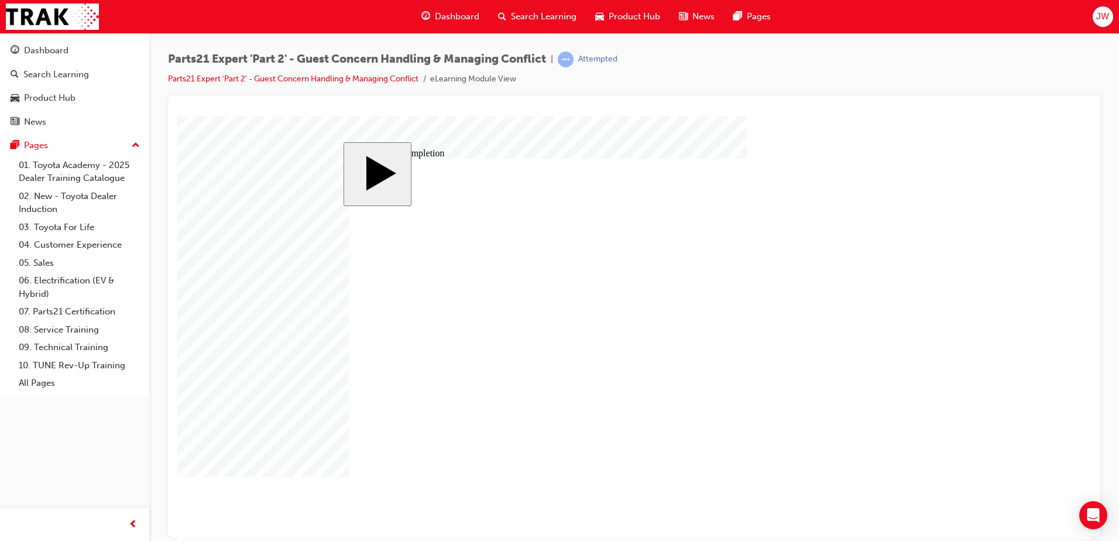
drag, startPoint x: 690, startPoint y: 451, endPoint x: 705, endPoint y: 449, distance: 14.8
drag, startPoint x: 689, startPoint y: 447, endPoint x: 714, endPoint y: 451, distance: 25.5
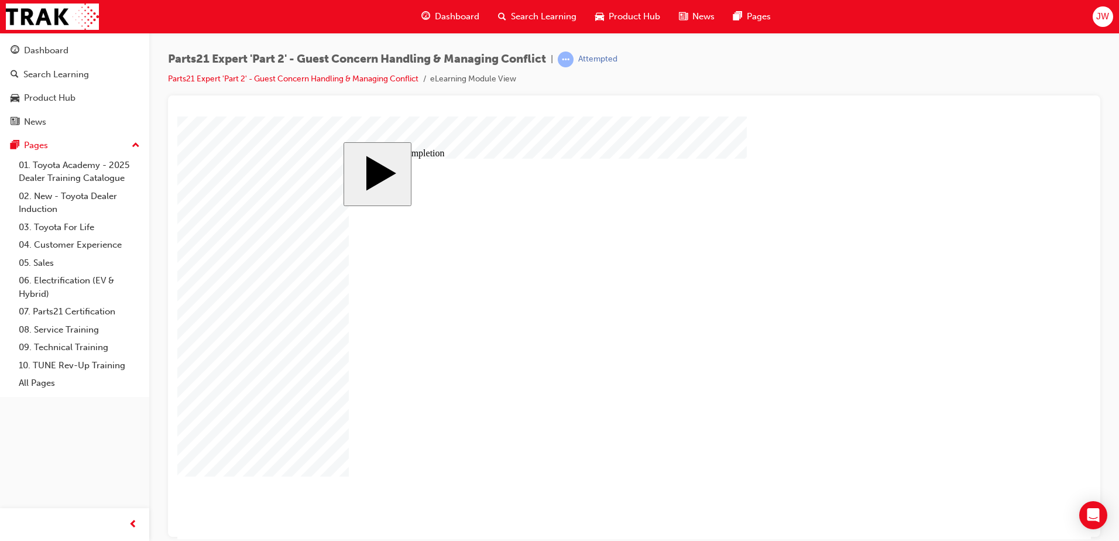
drag, startPoint x: 694, startPoint y: 446, endPoint x: 722, endPoint y: 447, distance: 27.5
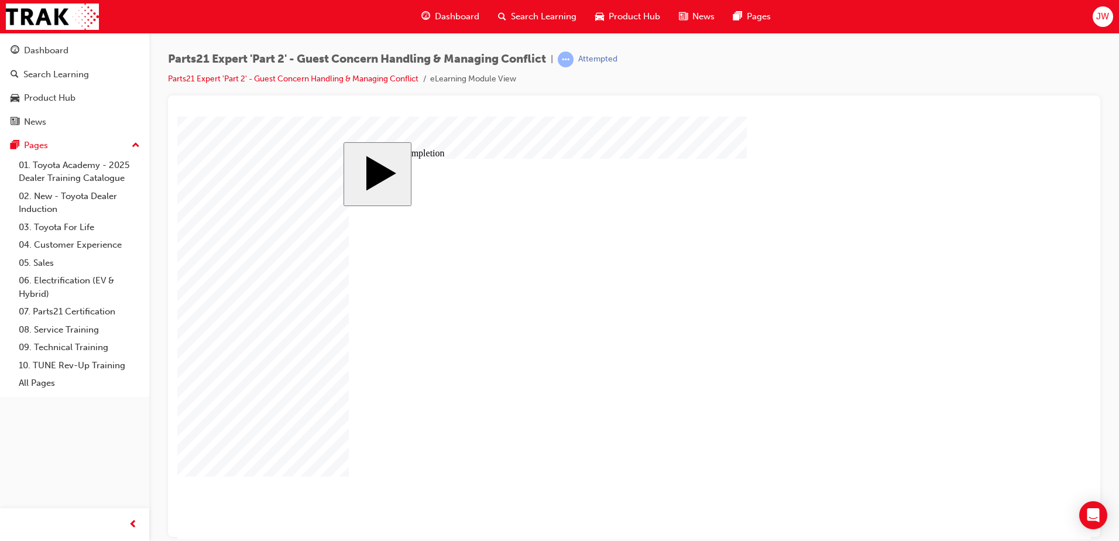
click at [252, 355] on body "slide: Course Completion Rectangle 1 Rectangle 2 That was incorrect, please try…" at bounding box center [633, 327] width 913 height 422
click at [250, 360] on body "slide: Course Completion Rectangle 1 Rectangle 2 That was incorrect, please try…" at bounding box center [633, 327] width 913 height 422
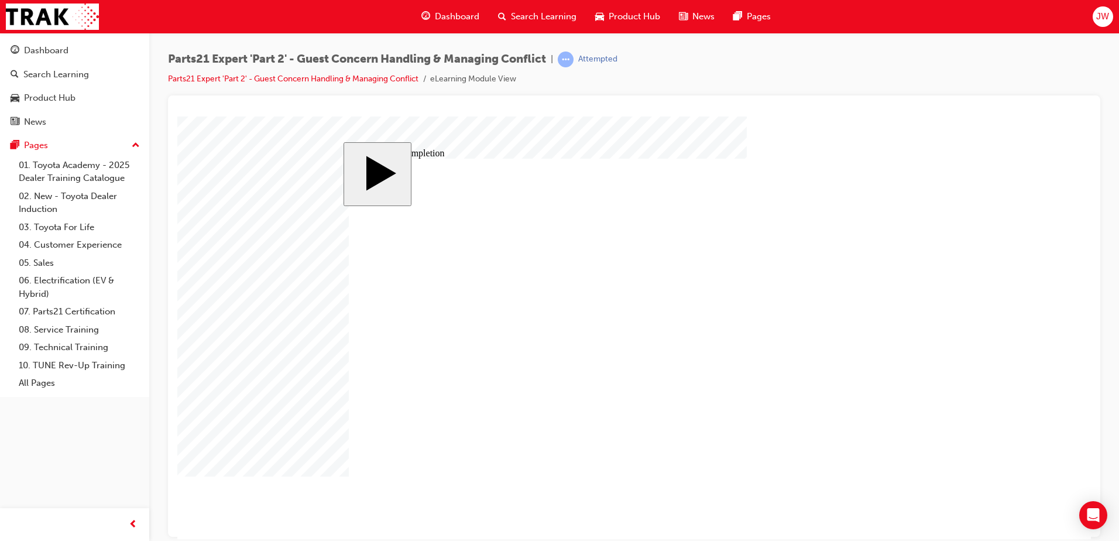
drag, startPoint x: 801, startPoint y: 356, endPoint x: 792, endPoint y: 363, distance: 11.8
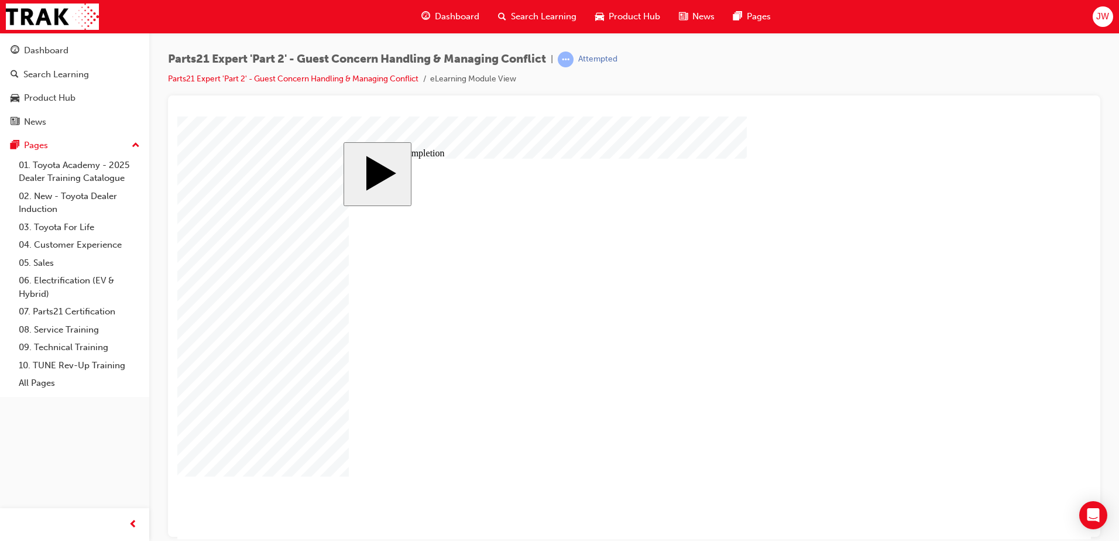
drag, startPoint x: 659, startPoint y: 366, endPoint x: 628, endPoint y: 355, distance: 32.2
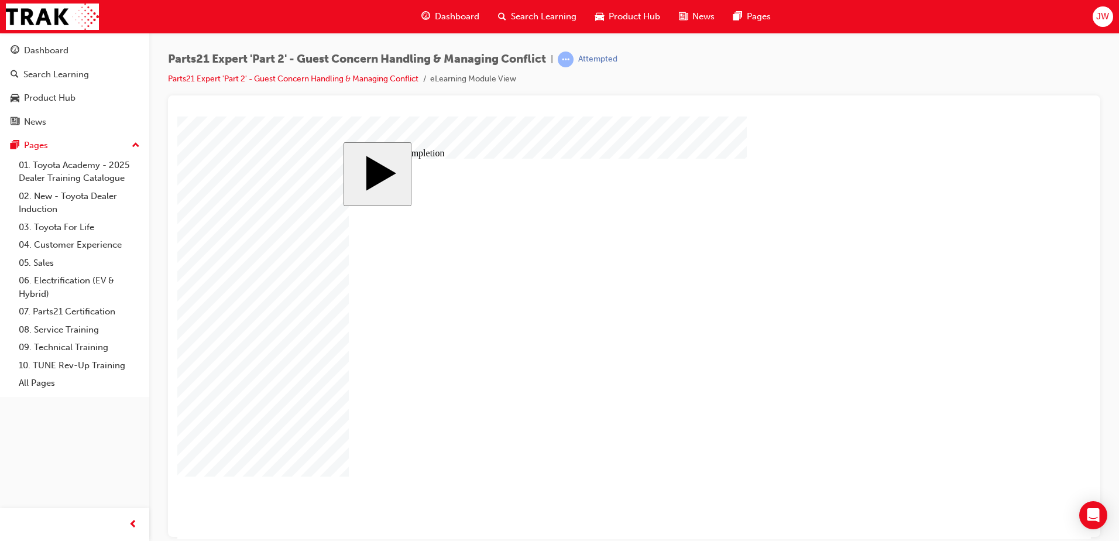
drag, startPoint x: 642, startPoint y: 353, endPoint x: 588, endPoint y: 357, distance: 53.9
drag, startPoint x: 899, startPoint y: 356, endPoint x: 847, endPoint y: 356, distance: 52.1
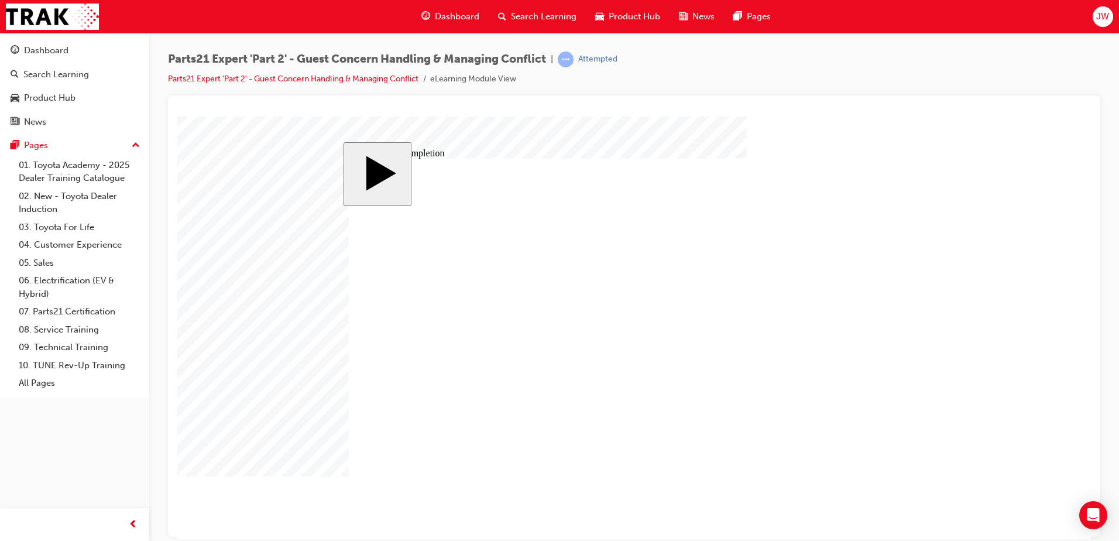
drag, startPoint x: 700, startPoint y: 371, endPoint x: 686, endPoint y: 380, distance: 16.3
drag, startPoint x: 693, startPoint y: 383, endPoint x: 680, endPoint y: 386, distance: 12.6
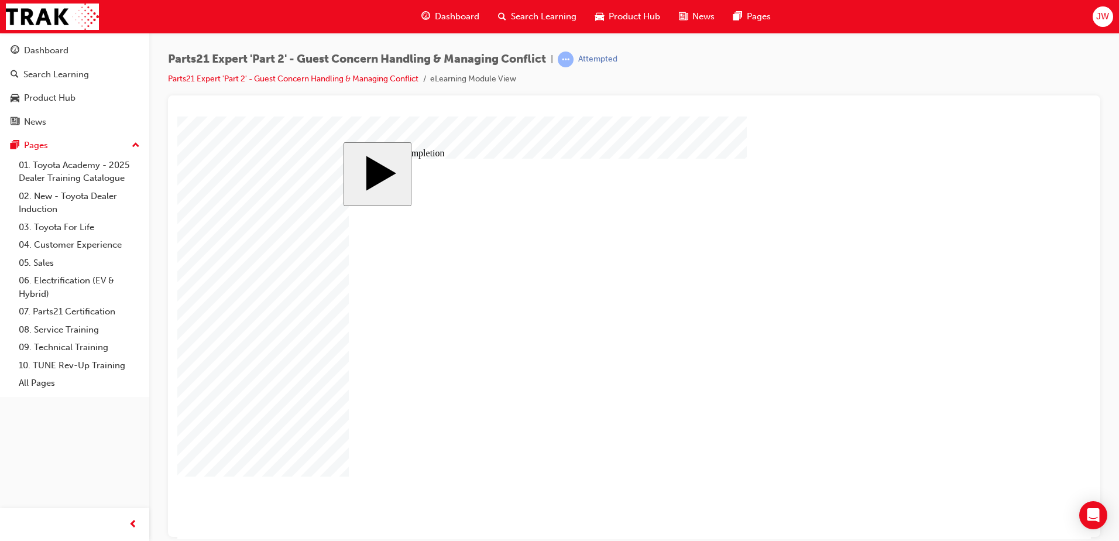
drag, startPoint x: 687, startPoint y: 392, endPoint x: 675, endPoint y: 393, distance: 12.9
drag, startPoint x: 695, startPoint y: 388, endPoint x: 664, endPoint y: 393, distance: 31.3
drag, startPoint x: 700, startPoint y: 401, endPoint x: 679, endPoint y: 401, distance: 21.1
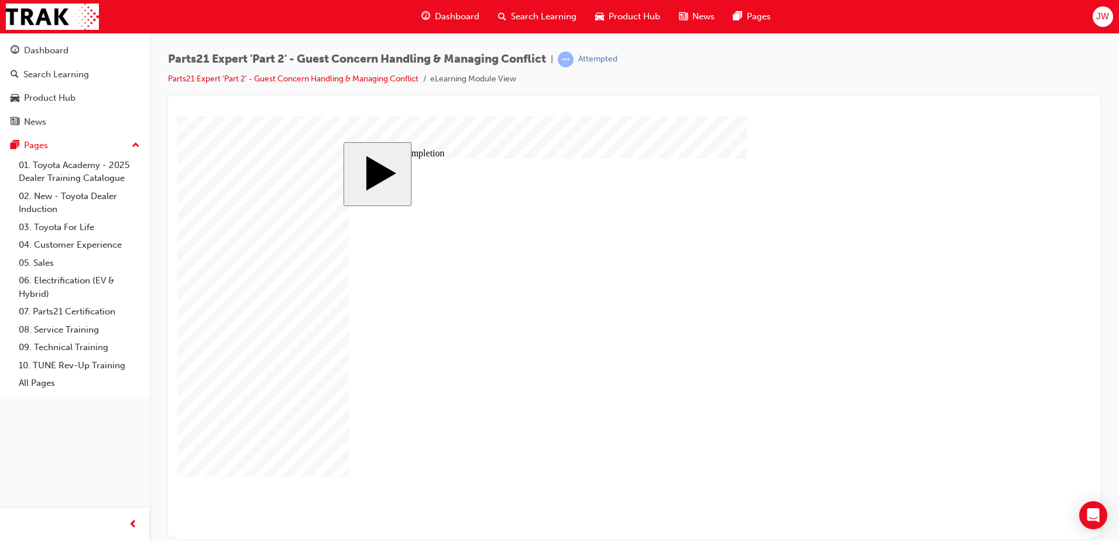
drag, startPoint x: 679, startPoint y: 407, endPoint x: 670, endPoint y: 410, distance: 9.1
drag, startPoint x: 698, startPoint y: 420, endPoint x: 677, endPoint y: 422, distance: 21.1
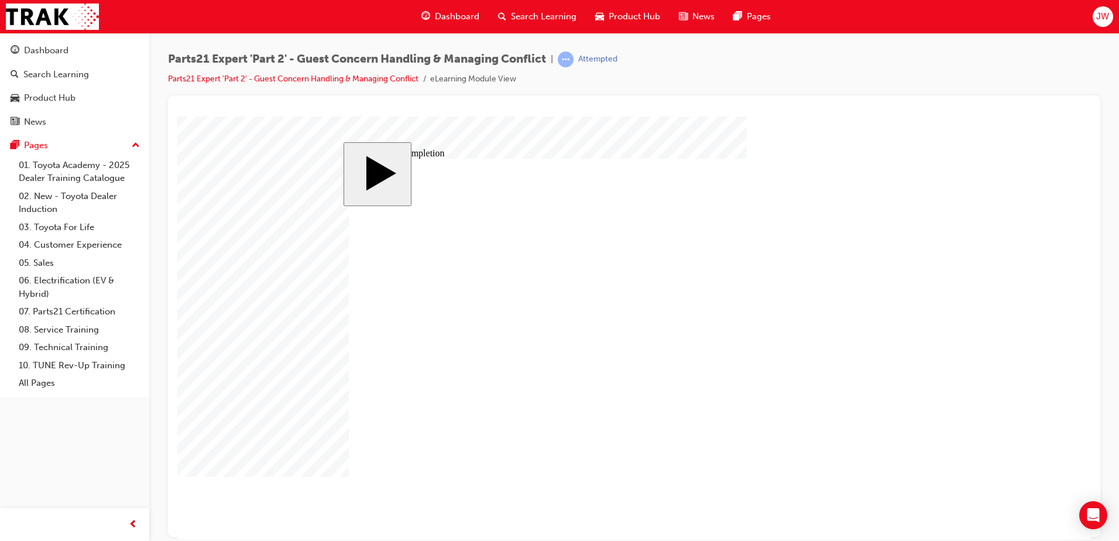
drag, startPoint x: 687, startPoint y: 431, endPoint x: 671, endPoint y: 433, distance: 16.5
drag, startPoint x: 669, startPoint y: 439, endPoint x: 652, endPoint y: 440, distance: 17.0
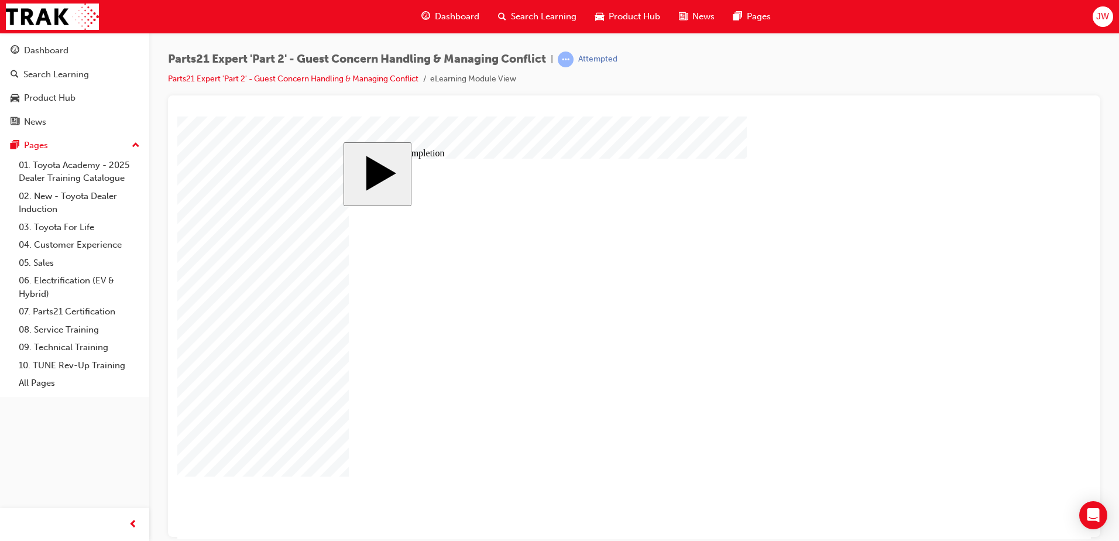
scroll to position [0, 1]
drag, startPoint x: 692, startPoint y: 446, endPoint x: 728, endPoint y: 448, distance: 36.3
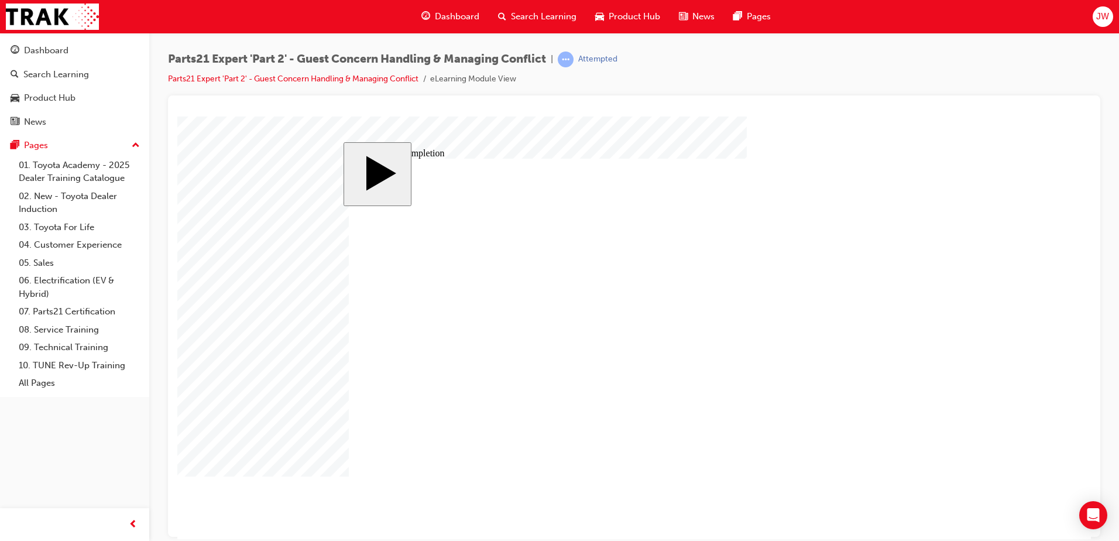
drag, startPoint x: 701, startPoint y: 446, endPoint x: 681, endPoint y: 446, distance: 20.5
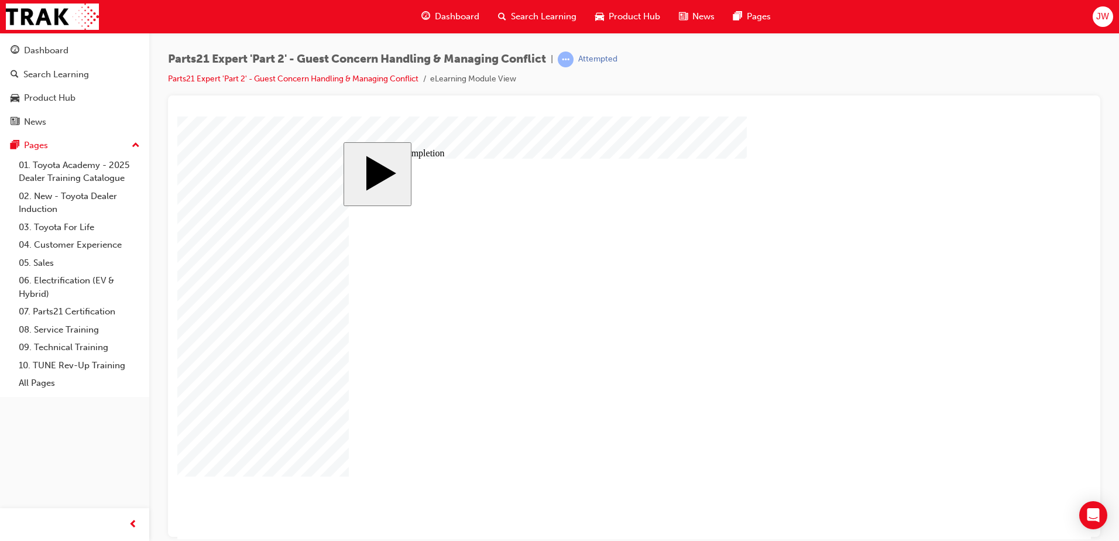
drag, startPoint x: 699, startPoint y: 383, endPoint x: 676, endPoint y: 383, distance: 22.2
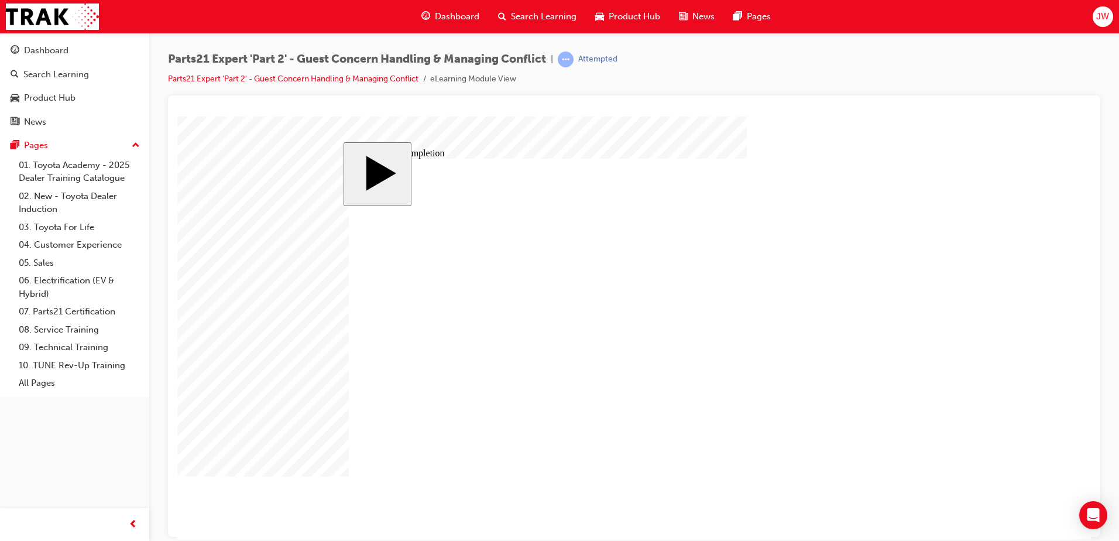
drag, startPoint x: 687, startPoint y: 395, endPoint x: 717, endPoint y: 398, distance: 30.6
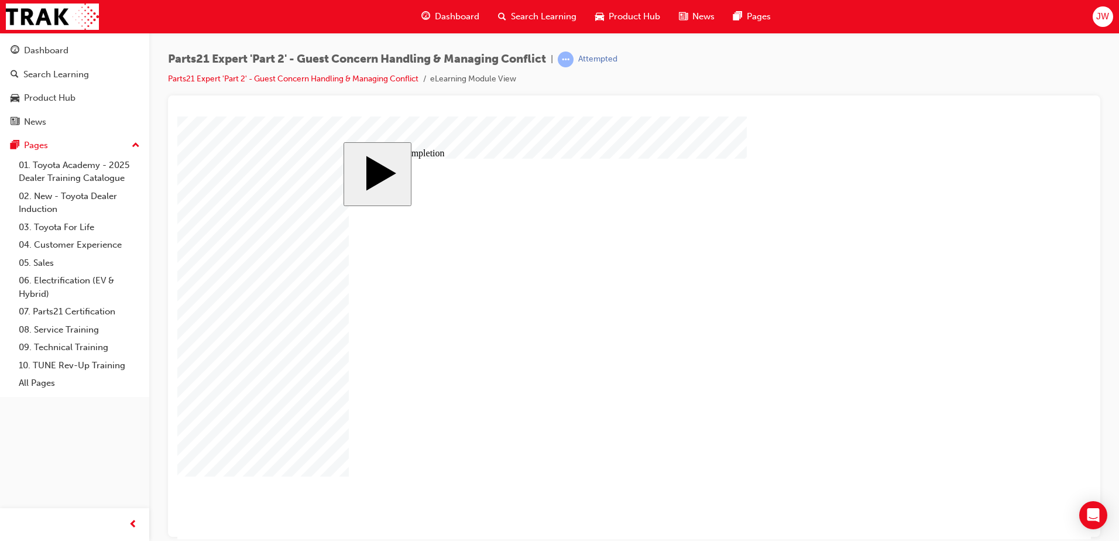
drag, startPoint x: 669, startPoint y: 439, endPoint x: 627, endPoint y: 442, distance: 42.8
drag, startPoint x: 703, startPoint y: 447, endPoint x: 669, endPoint y: 453, distance: 34.0
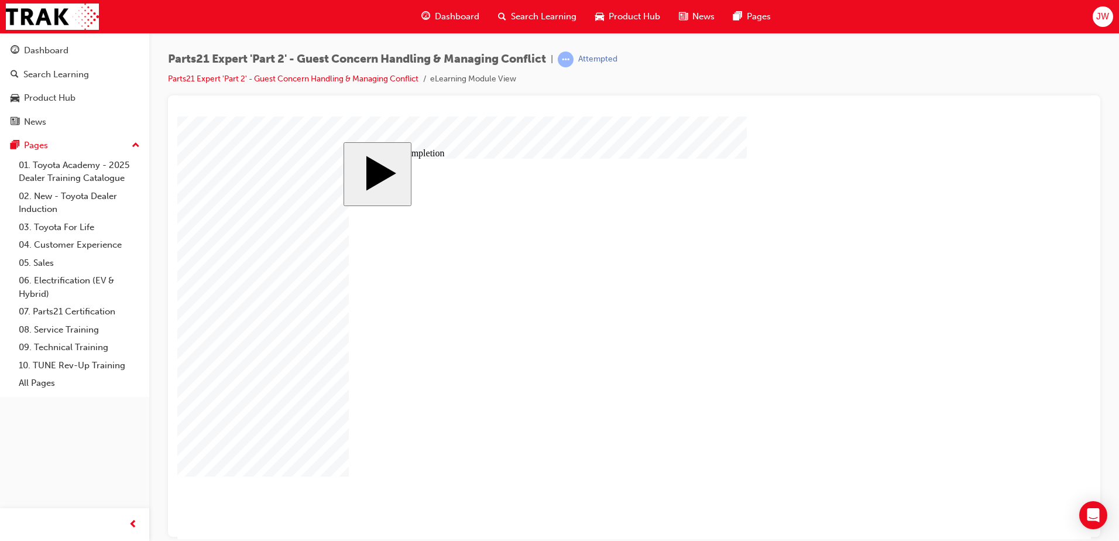
drag, startPoint x: 687, startPoint y: 432, endPoint x: 648, endPoint y: 438, distance: 39.6
drag, startPoint x: 644, startPoint y: 355, endPoint x: 625, endPoint y: 355, distance: 18.1
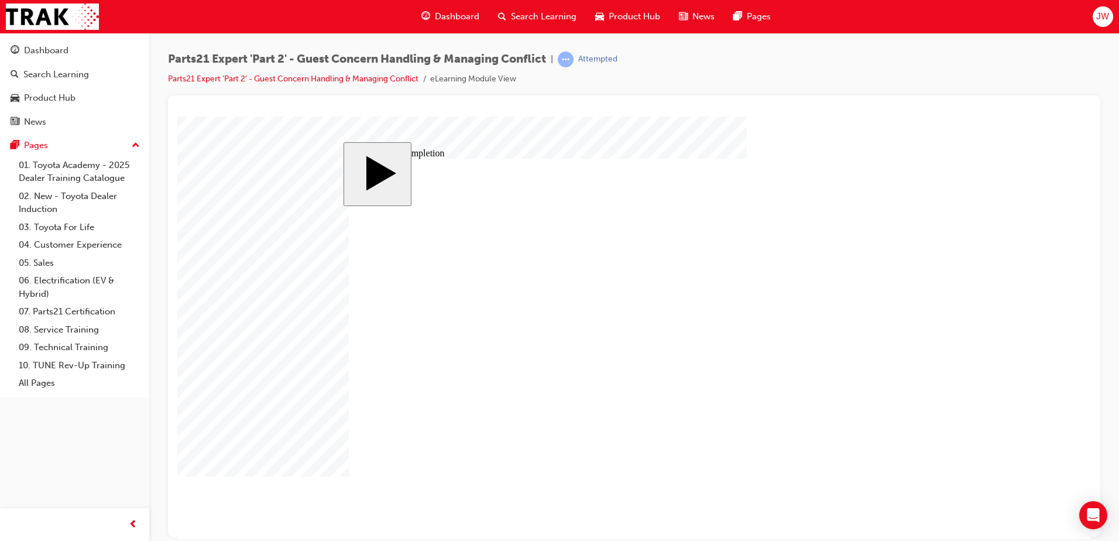
drag, startPoint x: 696, startPoint y: 375, endPoint x: 660, endPoint y: 377, distance: 36.3
drag, startPoint x: 696, startPoint y: 385, endPoint x: 678, endPoint y: 386, distance: 17.6
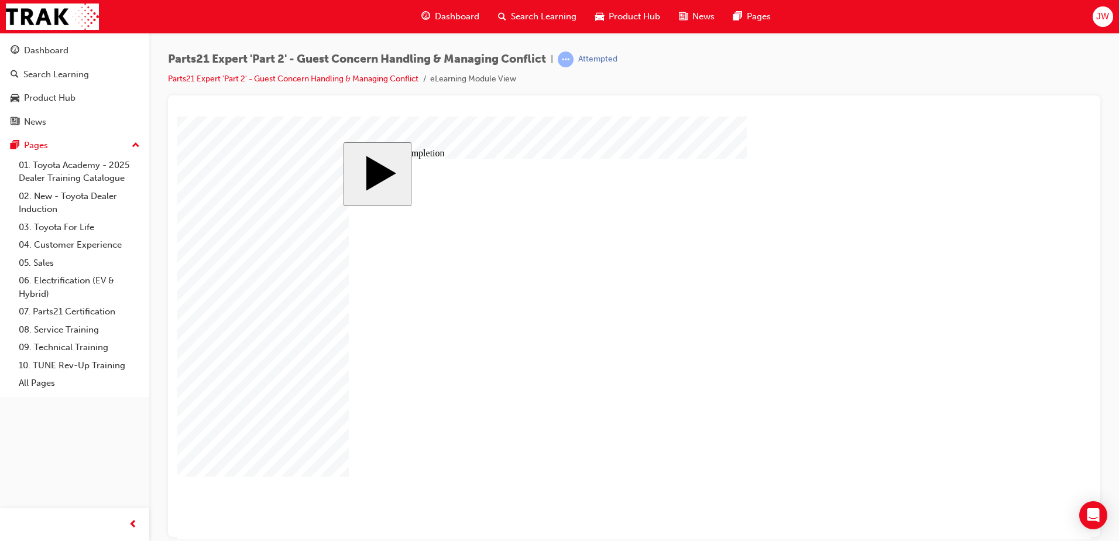
drag, startPoint x: 699, startPoint y: 382, endPoint x: 659, endPoint y: 386, distance: 40.0
drag, startPoint x: 697, startPoint y: 391, endPoint x: 683, endPoint y: 394, distance: 14.3
drag, startPoint x: 700, startPoint y: 404, endPoint x: 674, endPoint y: 405, distance: 25.8
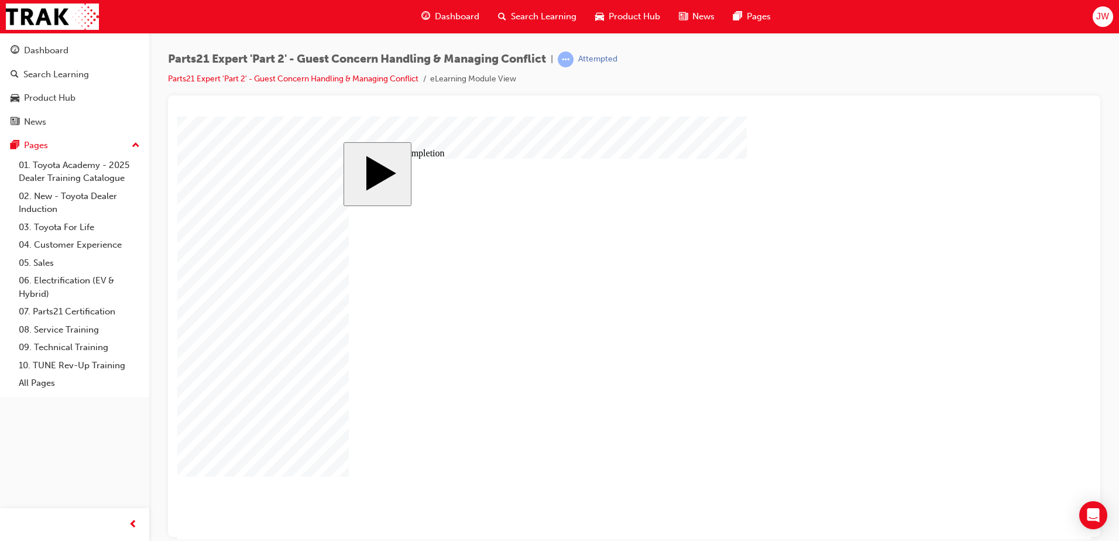
drag, startPoint x: 681, startPoint y: 412, endPoint x: 660, endPoint y: 413, distance: 20.5
drag, startPoint x: 700, startPoint y: 419, endPoint x: 672, endPoint y: 419, distance: 28.1
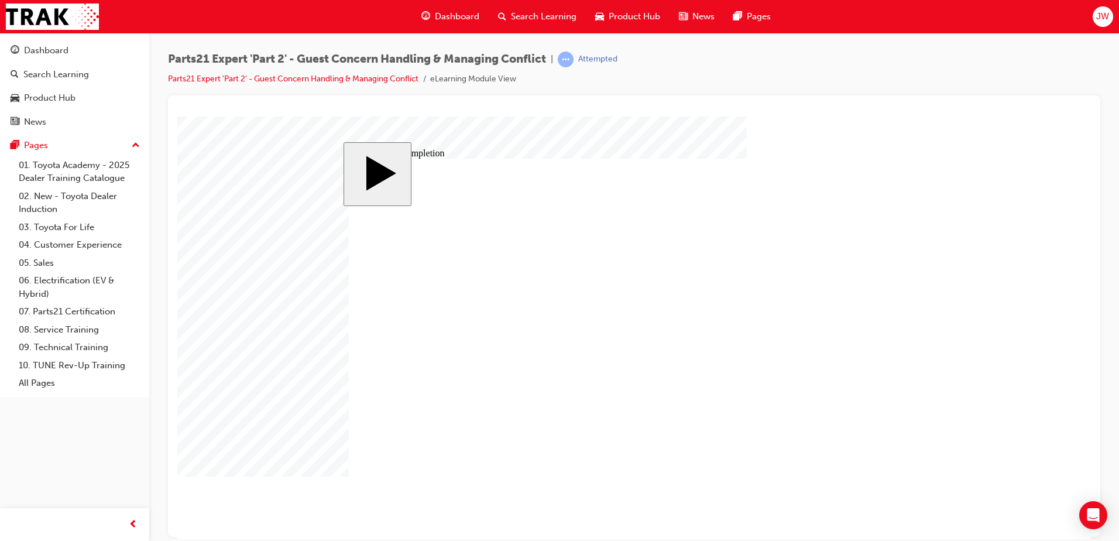
drag, startPoint x: 800, startPoint y: 355, endPoint x: 774, endPoint y: 355, distance: 25.7
drag, startPoint x: 899, startPoint y: 354, endPoint x: 843, endPoint y: 356, distance: 55.6
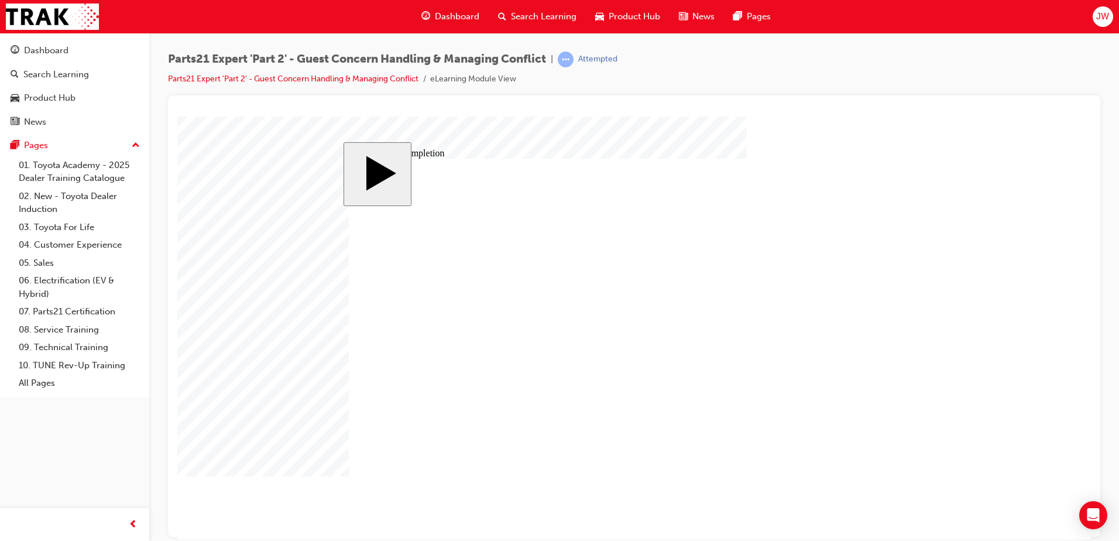
drag, startPoint x: 699, startPoint y: 401, endPoint x: 684, endPoint y: 405, distance: 15.6
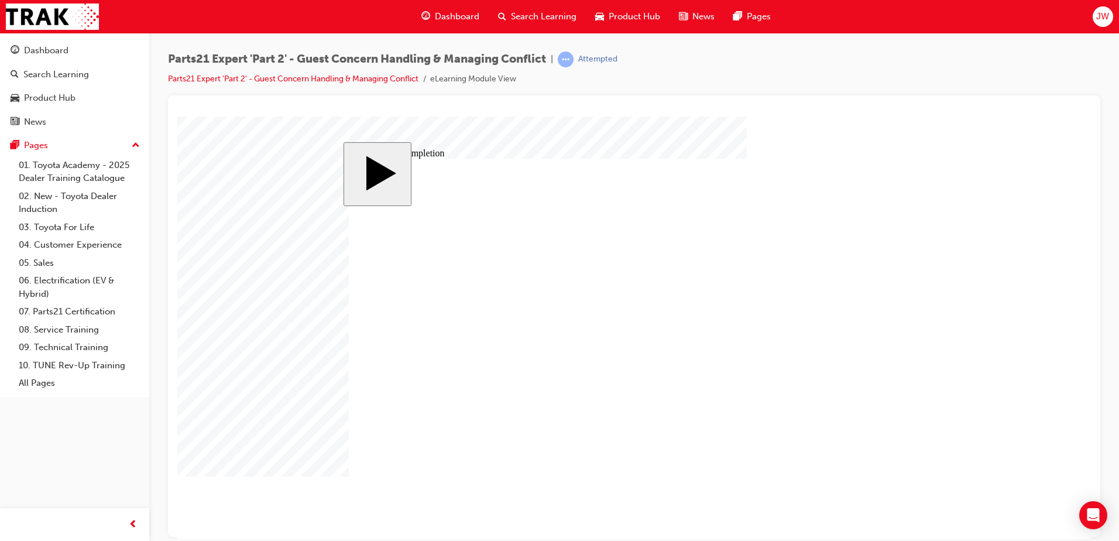
drag, startPoint x: 683, startPoint y: 411, endPoint x: 649, endPoint y: 412, distance: 33.9
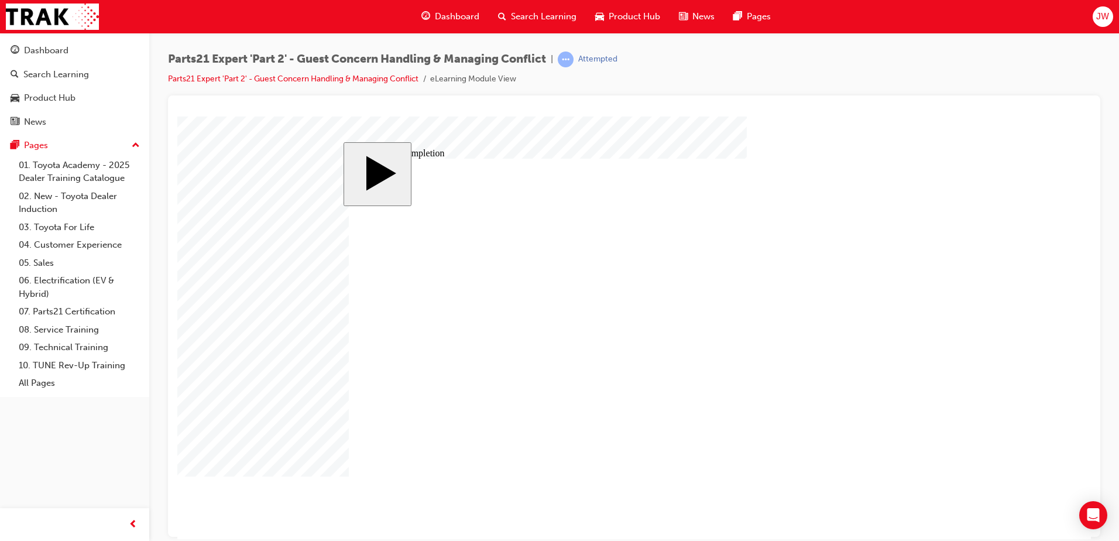
drag, startPoint x: 567, startPoint y: 500, endPoint x: 587, endPoint y: 503, distance: 20.2
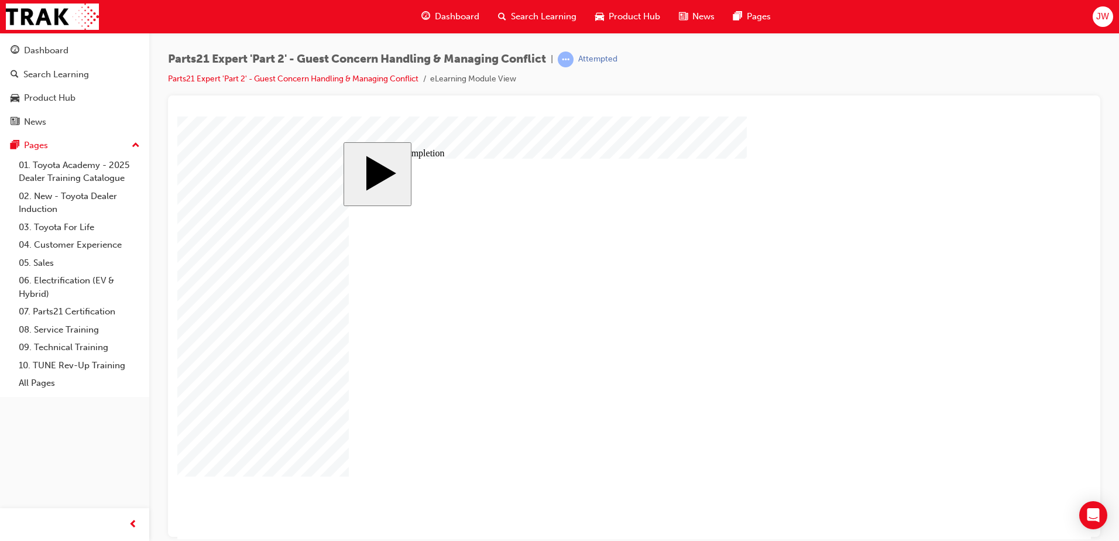
drag, startPoint x: 699, startPoint y: 421, endPoint x: 678, endPoint y: 425, distance: 21.5
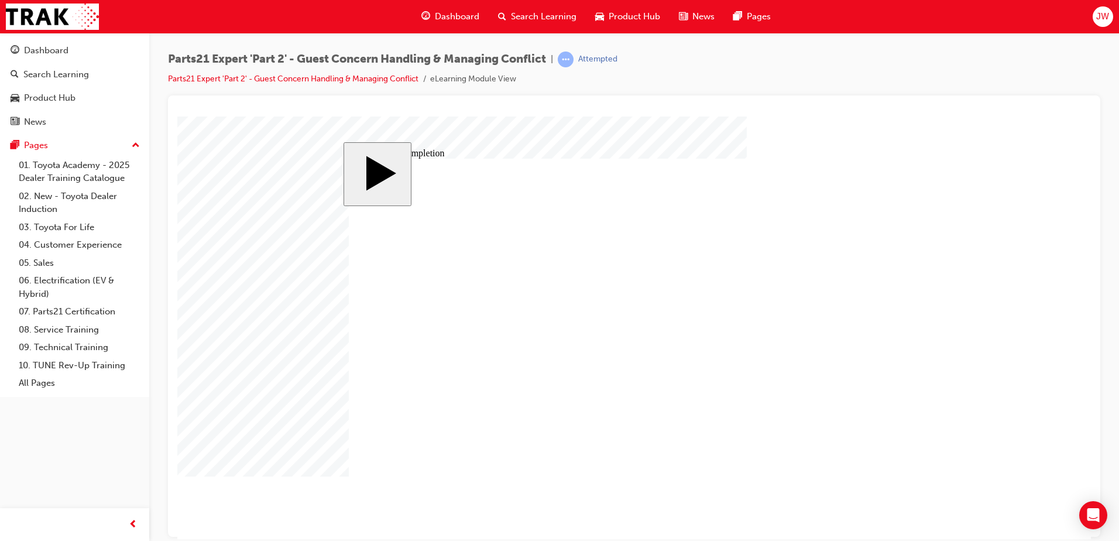
drag, startPoint x: 702, startPoint y: 447, endPoint x: 653, endPoint y: 445, distance: 48.6
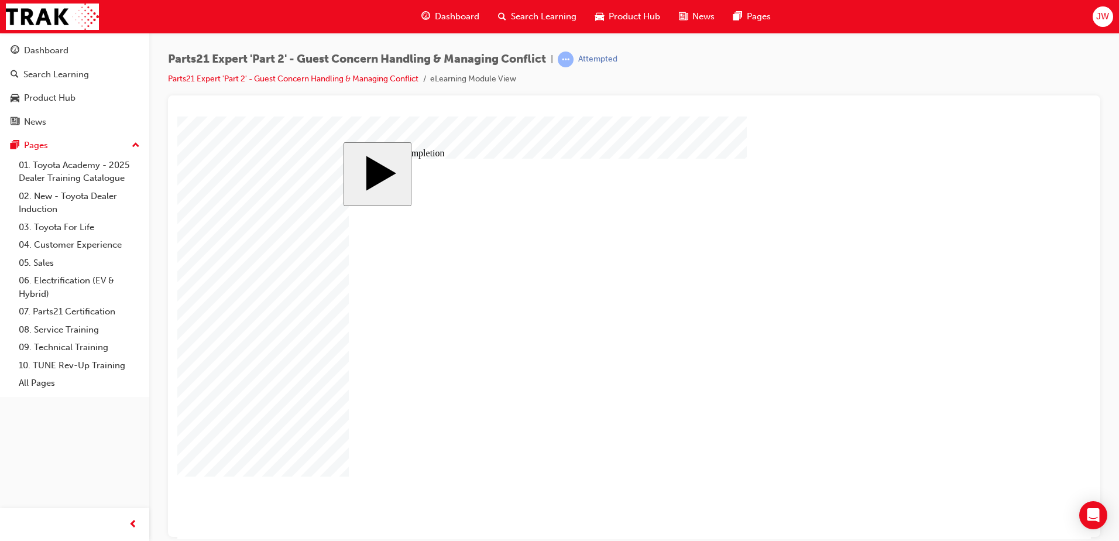
drag, startPoint x: 697, startPoint y: 402, endPoint x: 666, endPoint y: 407, distance: 32.0
drag, startPoint x: 699, startPoint y: 418, endPoint x: 676, endPoint y: 419, distance: 22.3
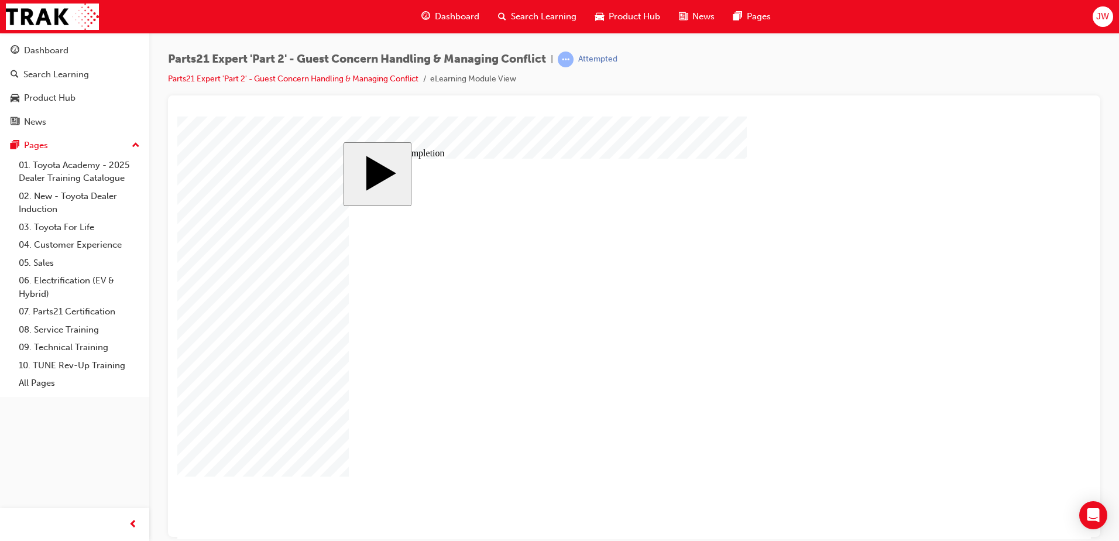
drag, startPoint x: 703, startPoint y: 448, endPoint x: 654, endPoint y: 452, distance: 48.7
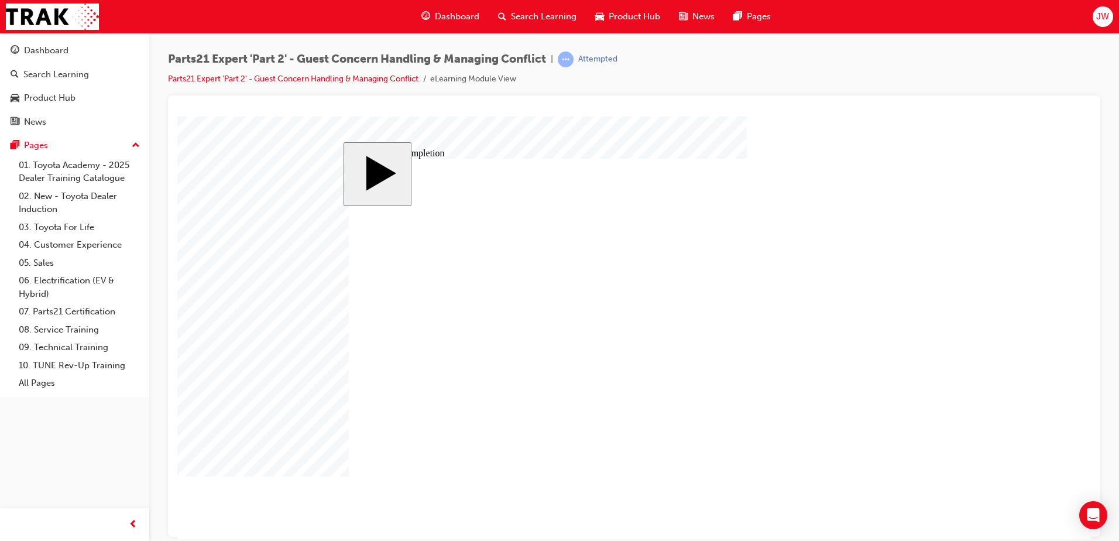
drag, startPoint x: 698, startPoint y: 420, endPoint x: 684, endPoint y: 425, distance: 14.8
drag, startPoint x: 693, startPoint y: 445, endPoint x: 708, endPoint y: 446, distance: 15.3
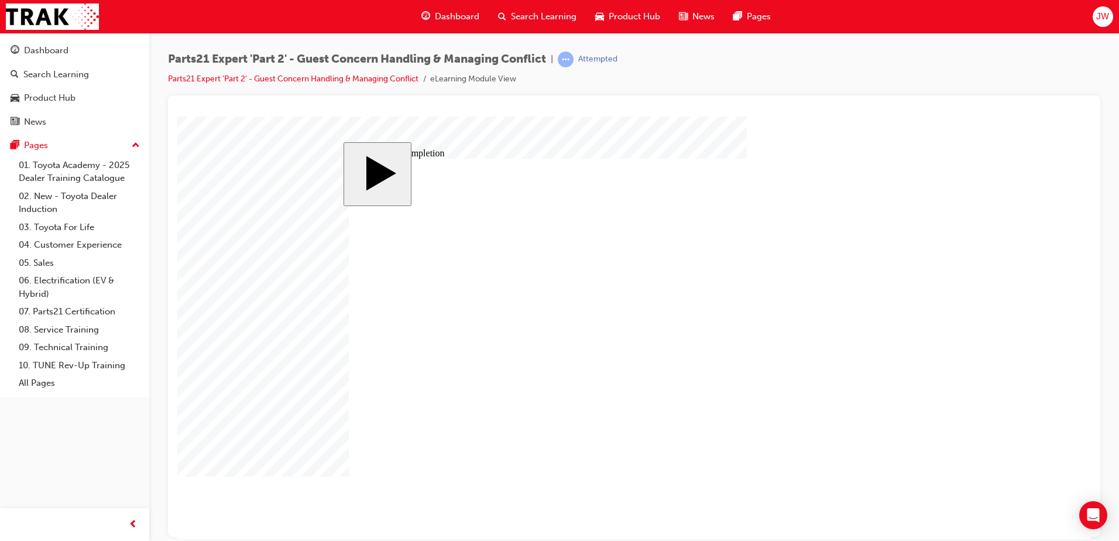
drag, startPoint x: 693, startPoint y: 447, endPoint x: 723, endPoint y: 454, distance: 30.7
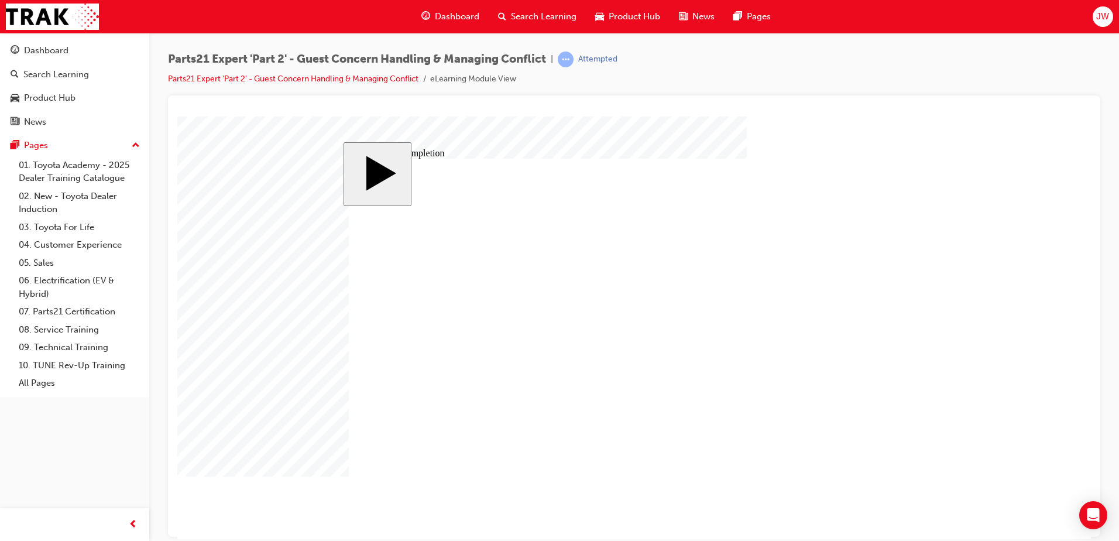
drag, startPoint x: 689, startPoint y: 419, endPoint x: 731, endPoint y: 435, distance: 45.7
drag, startPoint x: 700, startPoint y: 420, endPoint x: 672, endPoint y: 421, distance: 27.5
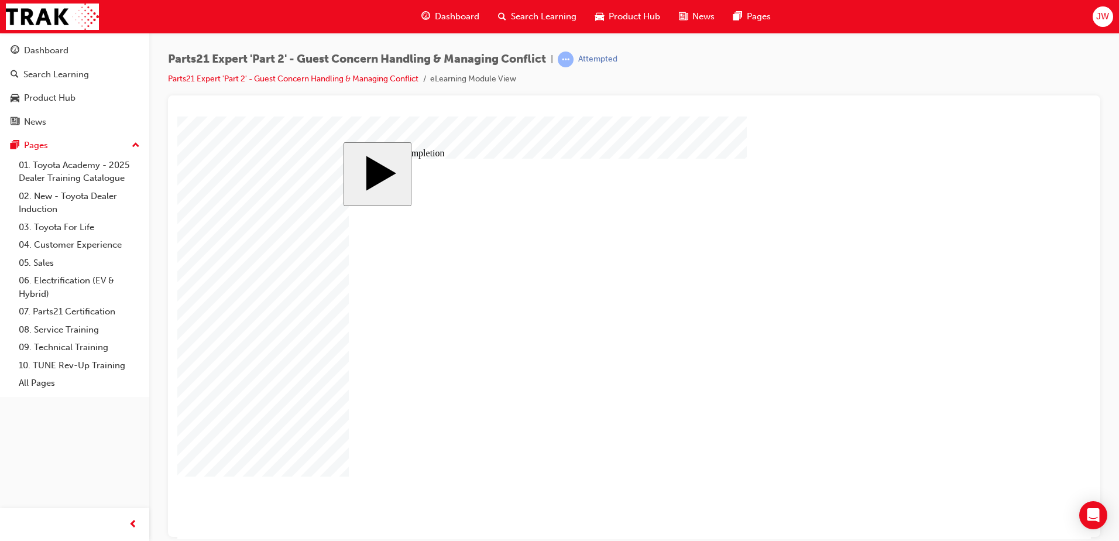
drag, startPoint x: 699, startPoint y: 450, endPoint x: 669, endPoint y: 450, distance: 30.4
drag, startPoint x: 694, startPoint y: 393, endPoint x: 683, endPoint y: 393, distance: 11.1
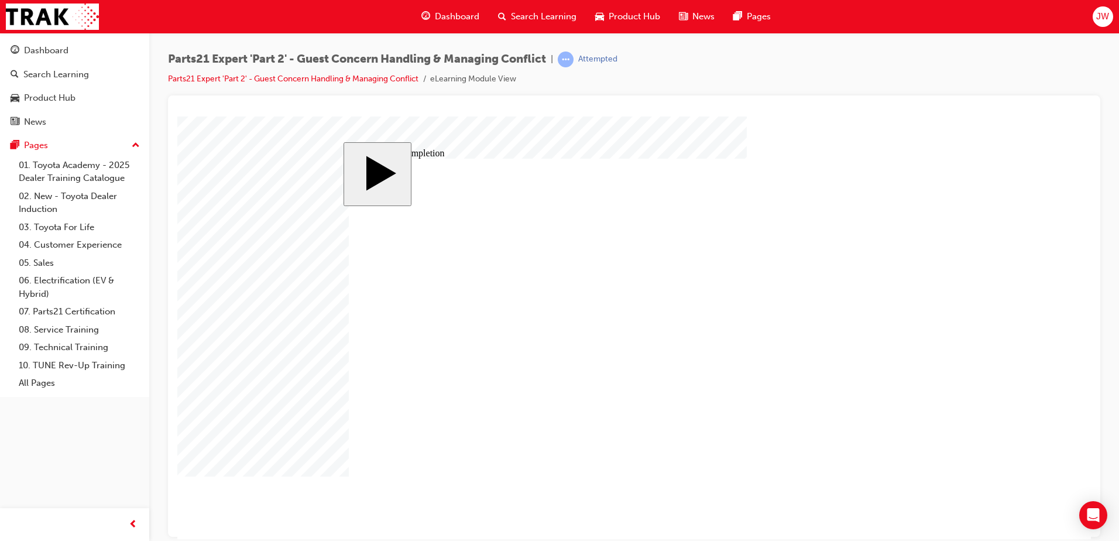
click at [745, 360] on body "slide: Course Completion Rectangle 1 Rectangle 2 That was incorrect, please try…" at bounding box center [633, 327] width 913 height 422
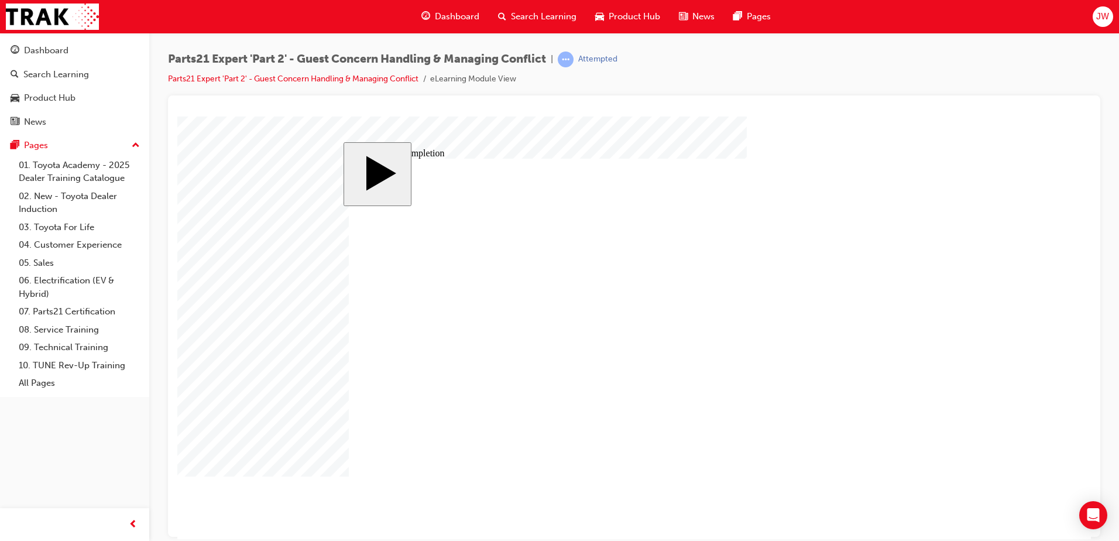
drag, startPoint x: 689, startPoint y: 374, endPoint x: 708, endPoint y: 374, distance: 19.3
drag, startPoint x: 687, startPoint y: 393, endPoint x: 704, endPoint y: 394, distance: 16.4
